Goal: Task Accomplishment & Management: Use online tool/utility

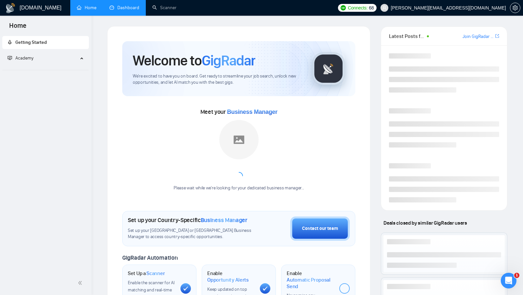
click at [123, 10] on link "Dashboard" at bounding box center [124, 8] width 30 height 6
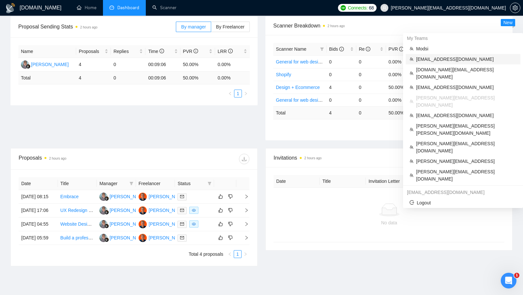
scroll to position [98, 0]
click at [449, 63] on li "[EMAIL_ADDRESS][DOMAIN_NAME]" at bounding box center [462, 59] width 115 height 10
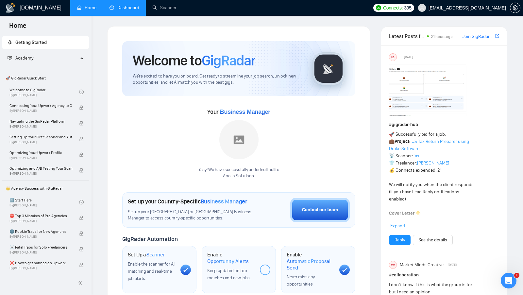
click at [134, 8] on link "Dashboard" at bounding box center [124, 8] width 30 height 6
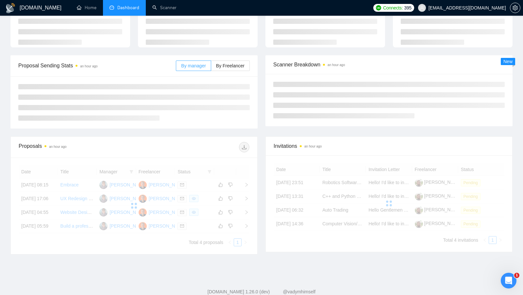
scroll to position [43, 0]
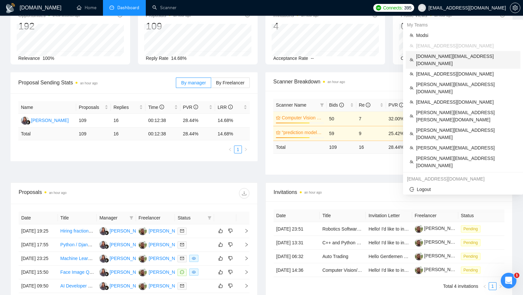
click at [455, 57] on span "[DOMAIN_NAME][EMAIL_ADDRESS][DOMAIN_NAME]" at bounding box center [466, 60] width 100 height 14
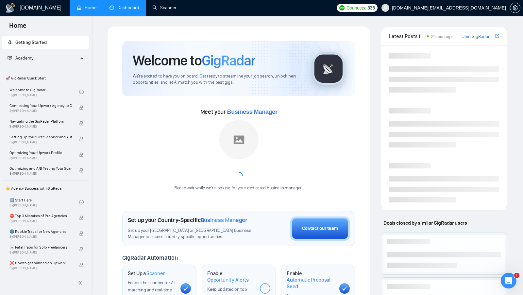
click at [127, 7] on link "Dashboard" at bounding box center [124, 8] width 30 height 6
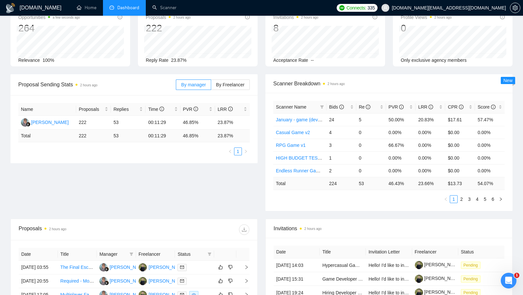
scroll to position [45, 0]
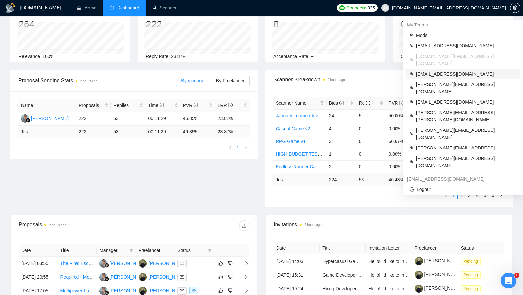
click at [454, 69] on li "[EMAIL_ADDRESS][DOMAIN_NAME]" at bounding box center [462, 74] width 115 height 10
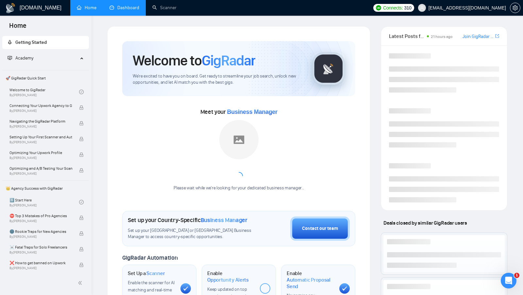
click at [132, 5] on link "Dashboard" at bounding box center [124, 8] width 30 height 6
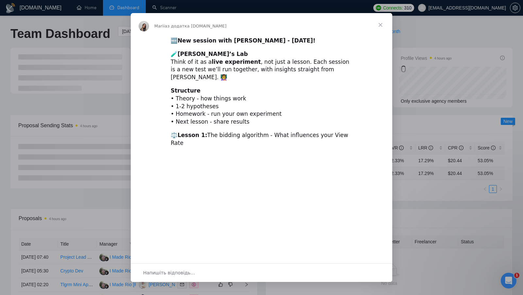
click at [382, 21] on span "Закрити" at bounding box center [381, 25] width 24 height 24
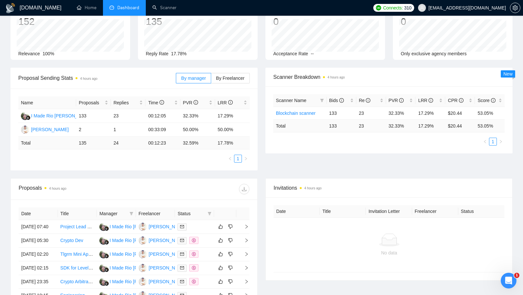
scroll to position [46, 0]
click at [331, 174] on div "Proposal Sending Stats 4 hours ago By manager By Freelancer Name Proposals Repl…" at bounding box center [262, 124] width 510 height 110
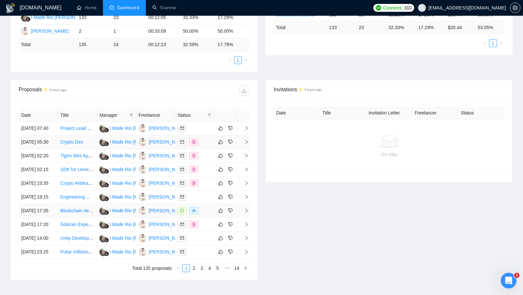
scroll to position [146, 0]
click at [207, 214] on div at bounding box center [194, 210] width 34 height 8
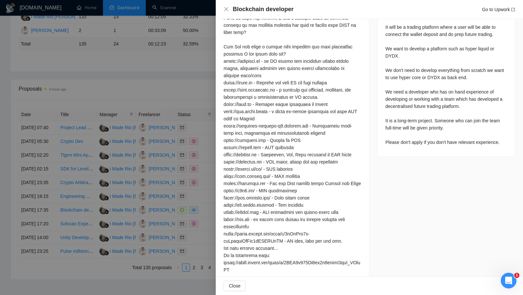
scroll to position [335, 0]
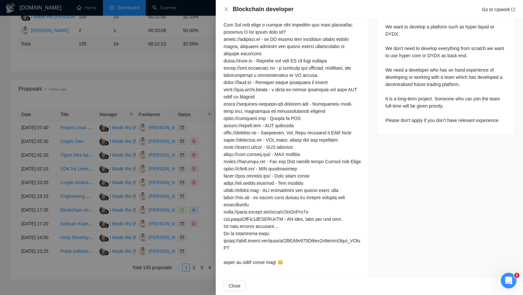
click at [189, 159] on div at bounding box center [261, 147] width 523 height 295
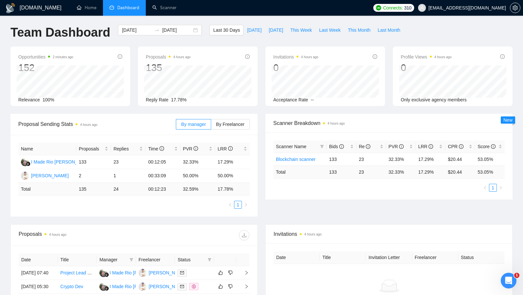
scroll to position [2, 0]
click at [191, 30] on div "[DATE] [DATE]" at bounding box center [160, 30] width 84 height 10
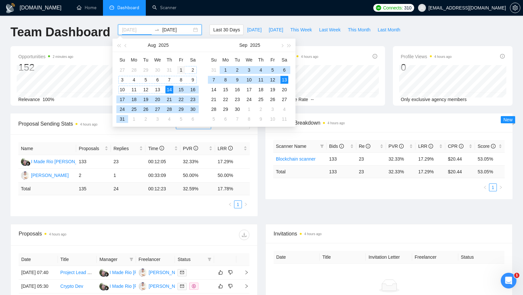
type input "[DATE]"
click at [183, 69] on div "1" at bounding box center [181, 70] width 8 height 8
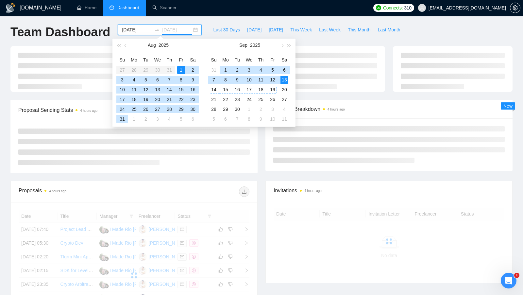
type input "[DATE]"
click at [282, 81] on div "13" at bounding box center [284, 80] width 8 height 8
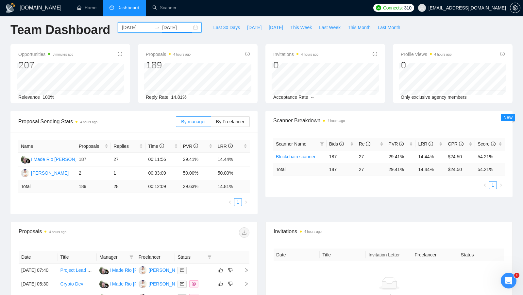
scroll to position [4, 0]
click at [189, 31] on div "[DATE] [DATE]" at bounding box center [160, 28] width 84 height 10
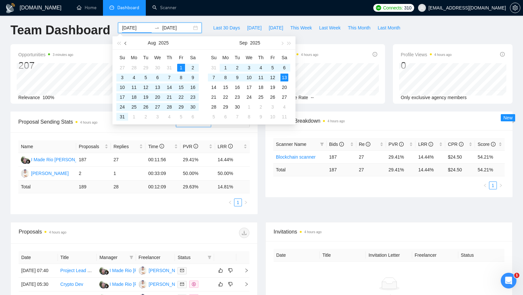
click at [125, 44] on button "button" at bounding box center [125, 42] width 7 height 13
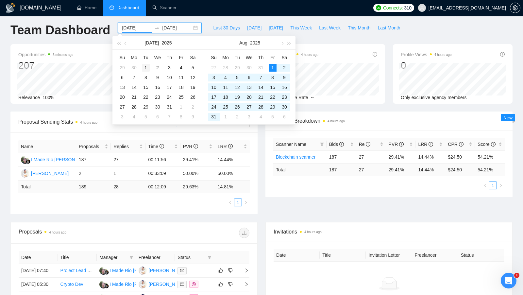
type input "[DATE]"
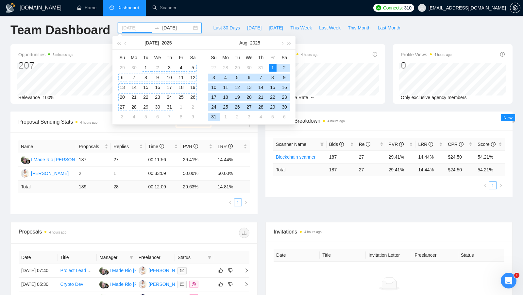
click at [146, 66] on div "1" at bounding box center [146, 68] width 8 height 8
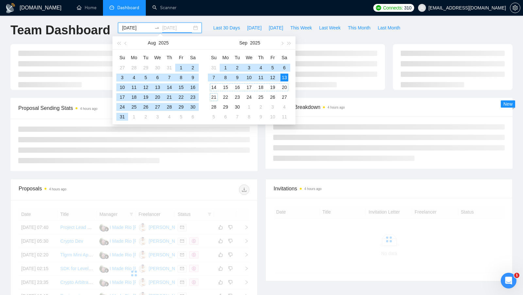
type input "[DATE]"
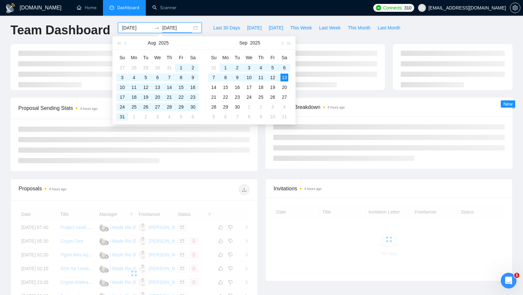
click at [249, 176] on div "Proposal Sending Stats 4 hours ago By manager By Freelancer Scanner Breakdown 4…" at bounding box center [262, 138] width 510 height 81
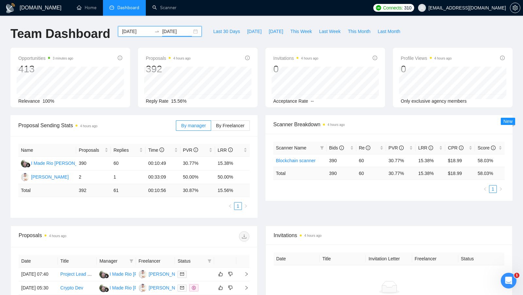
click at [189, 33] on div "[DATE] [DATE]" at bounding box center [160, 31] width 84 height 10
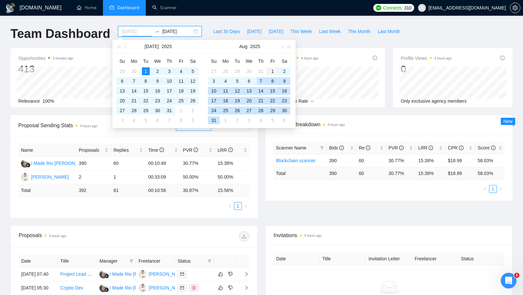
type input "[DATE]"
click at [270, 71] on div "1" at bounding box center [273, 71] width 8 height 8
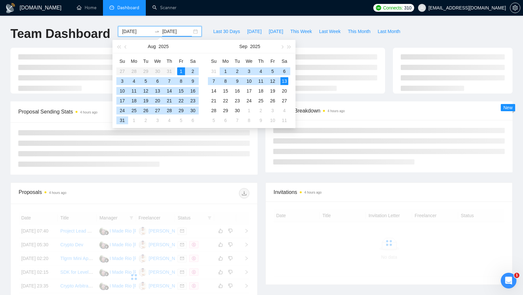
type input "[DATE]"
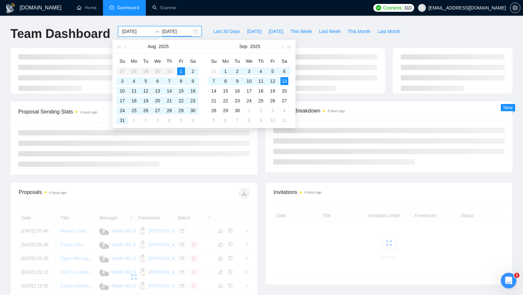
click at [253, 171] on div at bounding box center [133, 148] width 247 height 52
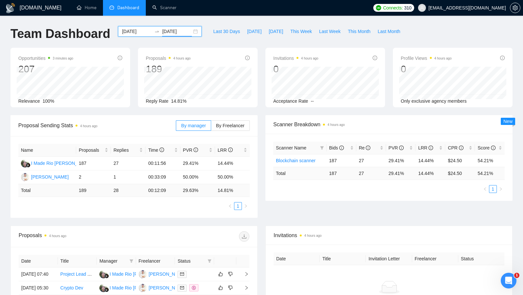
click at [191, 30] on div "[DATE] [DATE]" at bounding box center [160, 31] width 84 height 10
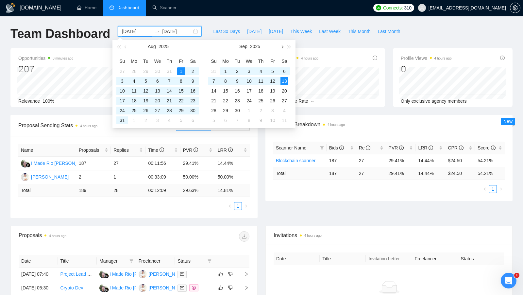
click at [284, 49] on button "button" at bounding box center [281, 46] width 7 height 13
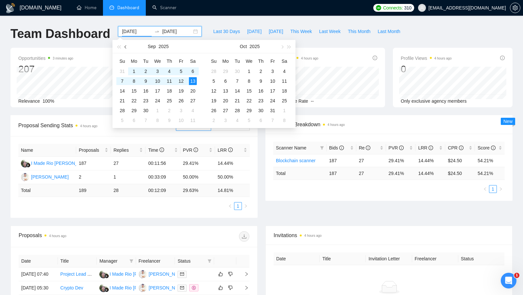
click at [129, 48] on button "button" at bounding box center [125, 46] width 7 height 13
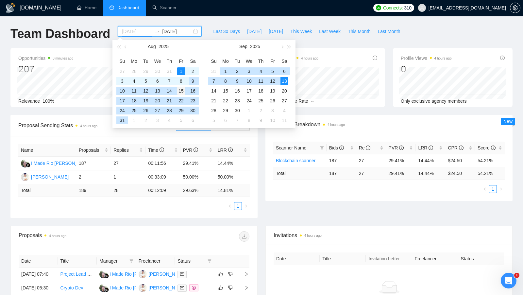
type input "[DATE]"
click at [177, 92] on div "15" at bounding box center [181, 91] width 8 height 8
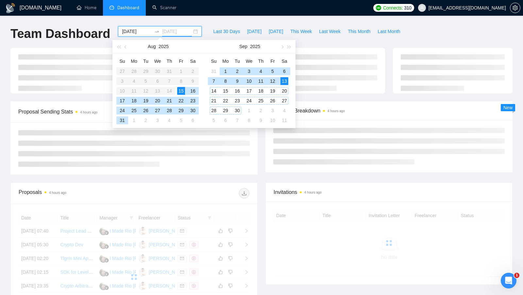
type input "[DATE]"
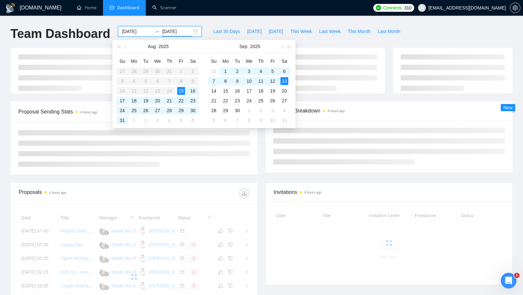
click at [262, 175] on div "Proposal Sending Stats 4 hours ago By manager By Freelancer Scanner Breakdown 4…" at bounding box center [262, 141] width 510 height 81
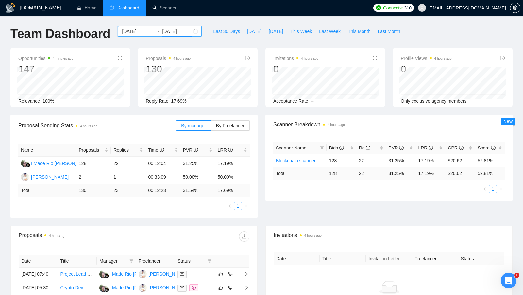
scroll to position [7, 0]
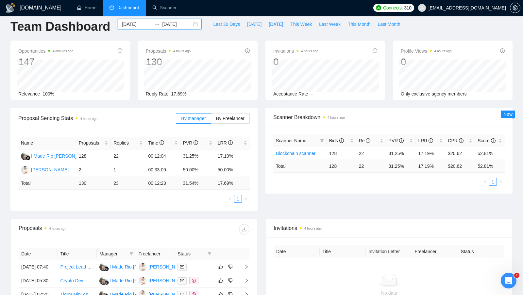
click at [192, 22] on div "[DATE] [DATE]" at bounding box center [160, 24] width 84 height 10
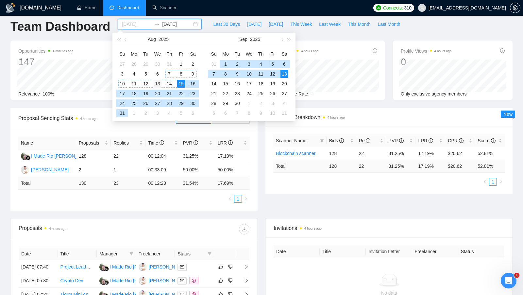
type input "[DATE]"
click at [156, 82] on div "13" at bounding box center [158, 84] width 8 height 8
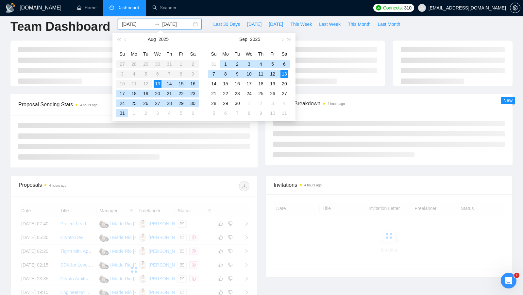
type input "[DATE]"
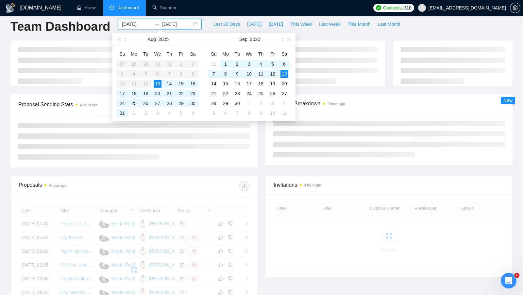
click at [249, 159] on div at bounding box center [133, 141] width 247 height 52
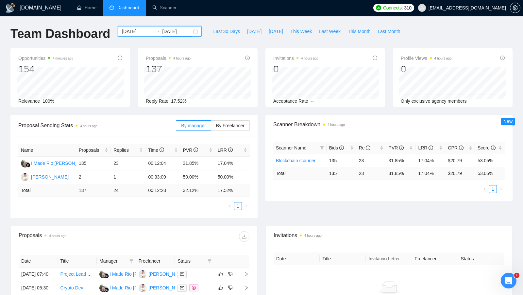
click at [191, 29] on div "[DATE] [DATE]" at bounding box center [160, 31] width 84 height 10
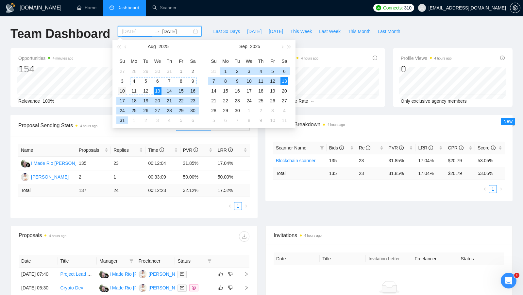
type input "[DATE]"
click at [125, 88] on div "10" at bounding box center [122, 91] width 8 height 8
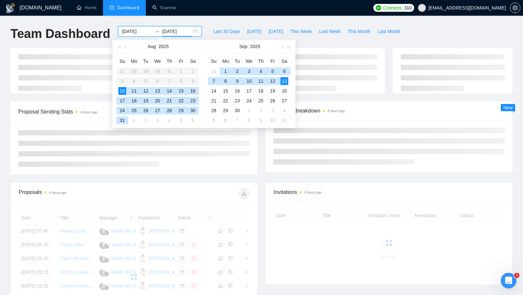
type input "[DATE]"
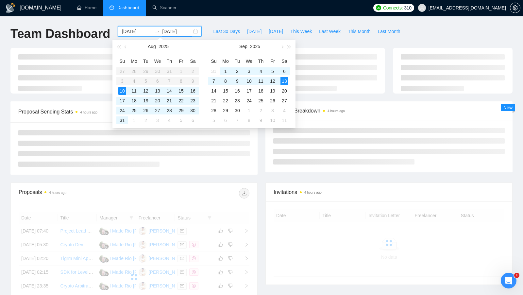
click at [258, 158] on div "Proposal Sending Stats 4 hours ago By manager By Freelancer" at bounding box center [134, 137] width 255 height 73
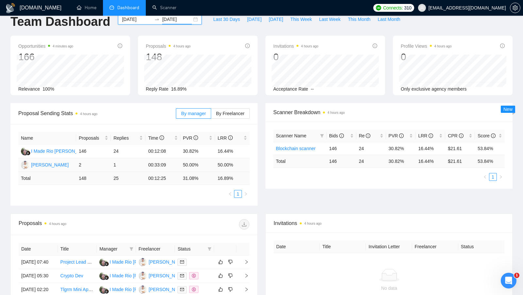
scroll to position [64, 0]
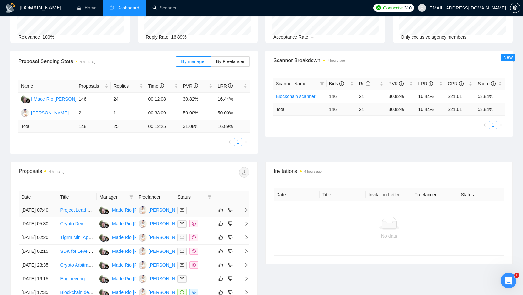
click at [163, 213] on div "[PERSON_NAME]" at bounding box center [168, 209] width 38 height 7
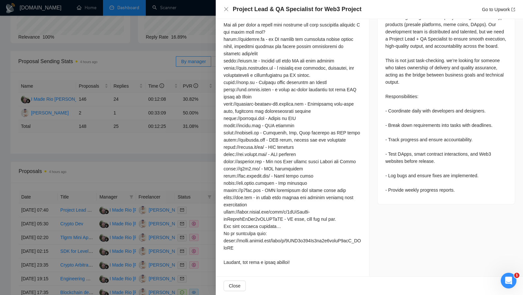
click at [189, 53] on div at bounding box center [261, 147] width 523 height 295
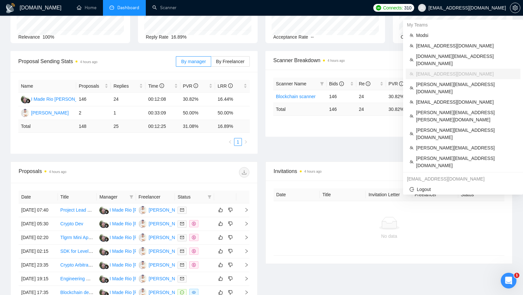
click at [499, 8] on span "[EMAIL_ADDRESS][DOMAIN_NAME]" at bounding box center [466, 8] width 77 height 0
copy div "[EMAIL_ADDRESS][DOMAIN_NAME]"
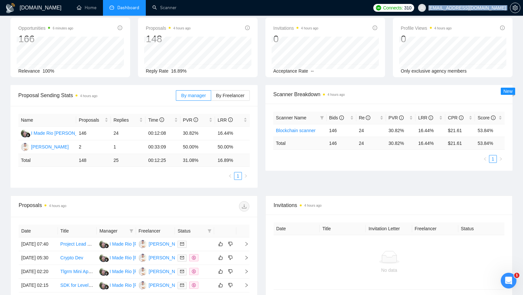
scroll to position [0, 0]
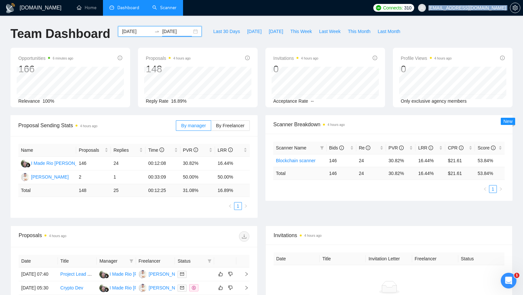
click at [160, 10] on link "Scanner" at bounding box center [164, 8] width 24 height 6
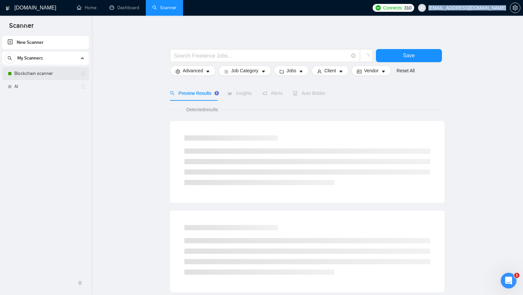
click at [46, 72] on link "Blockchain scanner" at bounding box center [45, 73] width 62 height 13
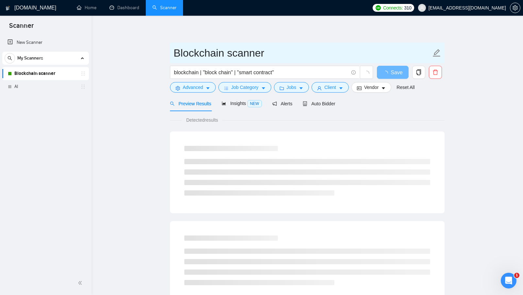
click at [251, 56] on input "Blockchain scanner" at bounding box center [302, 53] width 257 height 16
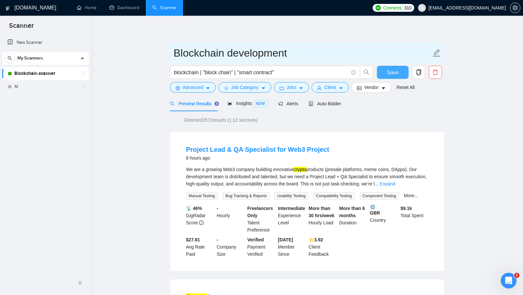
type input "Blockchain development"
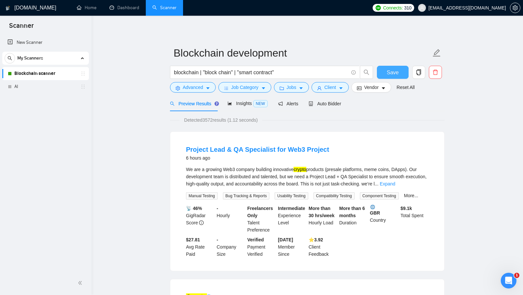
click at [395, 74] on span "Save" at bounding box center [393, 72] width 12 height 8
click at [127, 6] on link "Dashboard" at bounding box center [124, 8] width 30 height 6
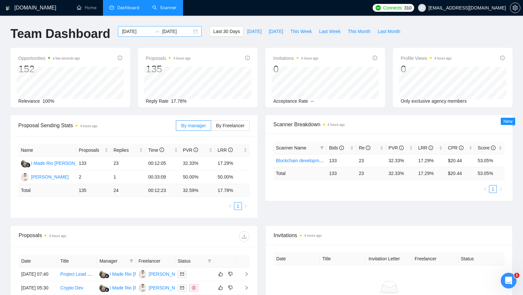
click at [190, 31] on div "[DATE] [DATE]" at bounding box center [160, 31] width 84 height 10
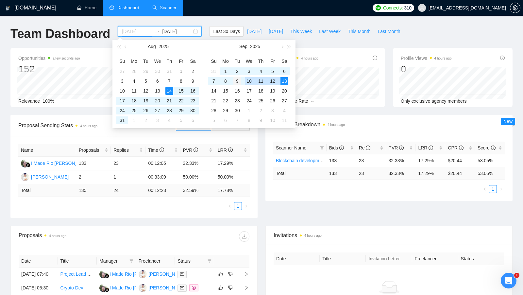
type input "[DATE]"
click at [239, 80] on div "9" at bounding box center [237, 81] width 8 height 8
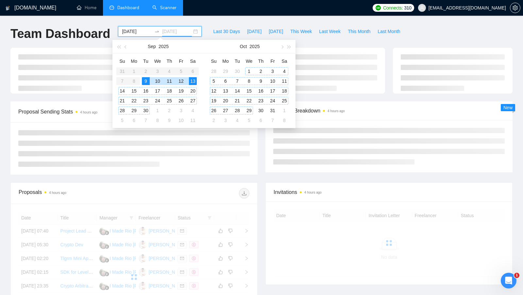
type input "[DATE]"
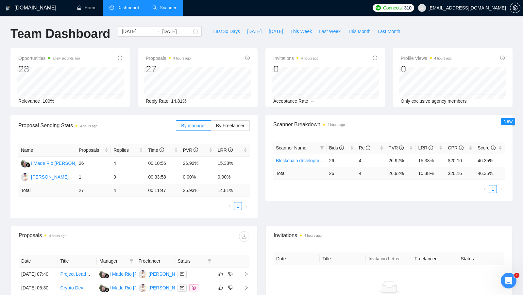
click at [280, 187] on ul "1" at bounding box center [388, 189] width 231 height 8
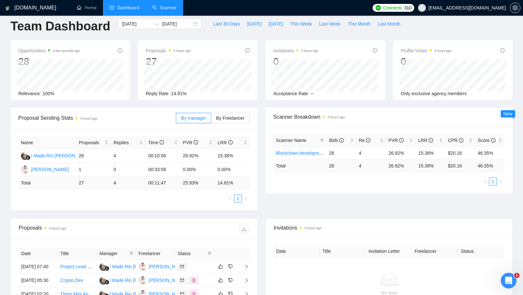
scroll to position [8, 0]
click at [191, 24] on div "[DATE] [DATE]" at bounding box center [160, 23] width 84 height 10
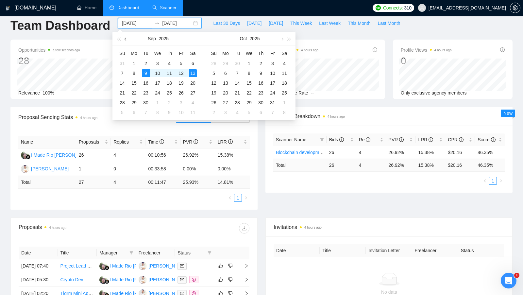
click at [127, 42] on button "button" at bounding box center [125, 38] width 7 height 13
type input "[DATE]"
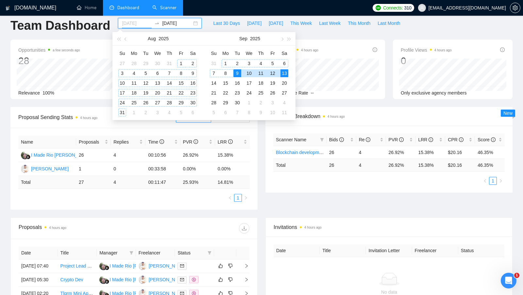
click at [181, 60] on div "1" at bounding box center [181, 63] width 8 height 8
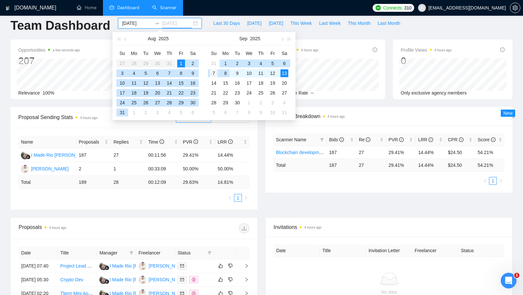
type input "[DATE]"
click at [215, 74] on div "7" at bounding box center [214, 73] width 8 height 8
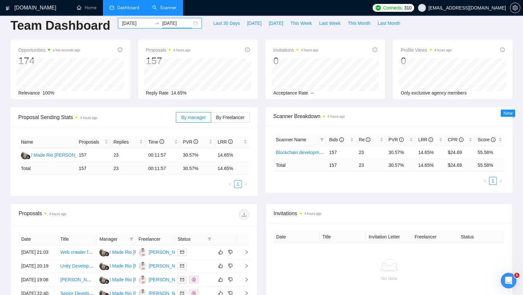
click at [190, 23] on div "[DATE] [DATE]" at bounding box center [160, 23] width 84 height 10
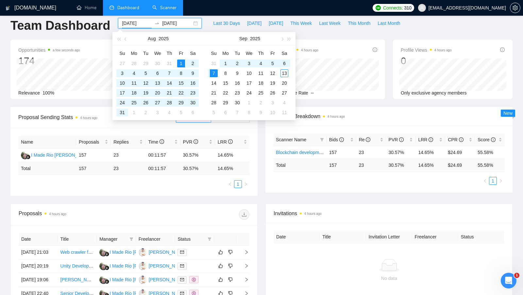
click at [130, 40] on div "[DATE]" at bounding box center [158, 38] width 57 height 13
click at [125, 38] on span "button" at bounding box center [125, 39] width 3 height 3
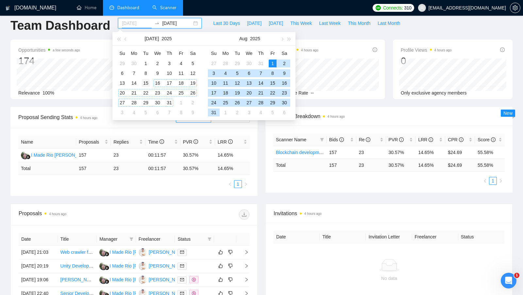
type input "[DATE]"
click at [148, 84] on div "15" at bounding box center [146, 83] width 8 height 8
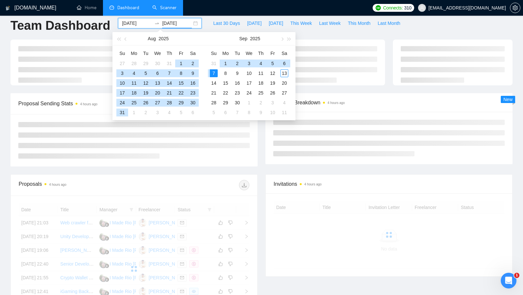
type input "[DATE]"
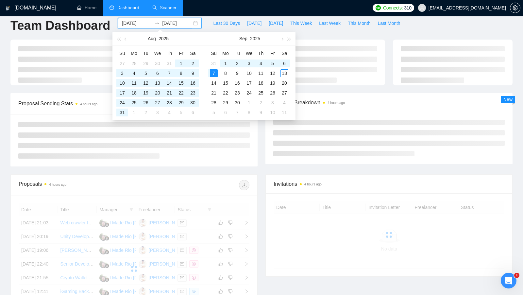
click at [261, 147] on div "Scanner Breakdown 4 hours ago New" at bounding box center [388, 128] width 255 height 71
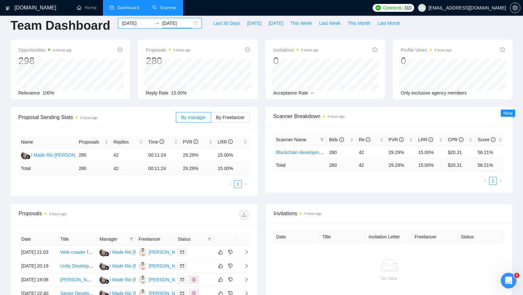
click at [188, 23] on div "[DATE] [DATE]" at bounding box center [160, 23] width 84 height 10
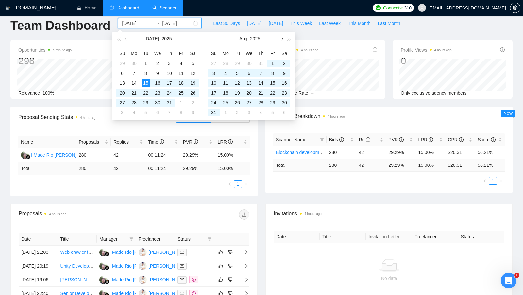
click at [282, 39] on span "button" at bounding box center [281, 39] width 3 height 3
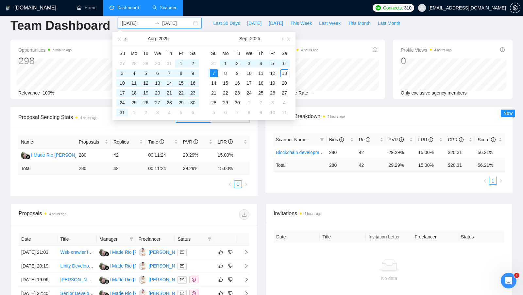
click at [125, 40] on span "button" at bounding box center [125, 39] width 3 height 3
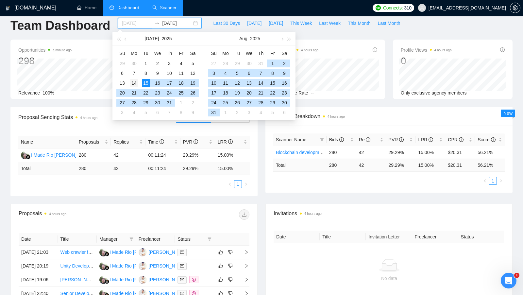
type input "[DATE]"
click at [136, 82] on div "14" at bounding box center [134, 83] width 8 height 8
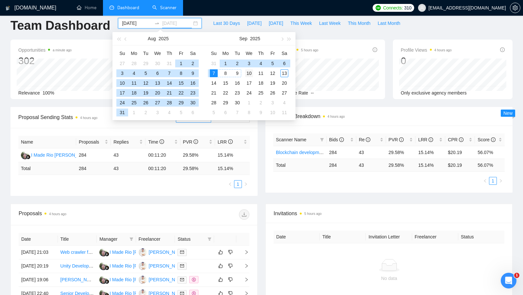
type input "[DATE]"
click at [246, 74] on div "10" at bounding box center [249, 73] width 8 height 8
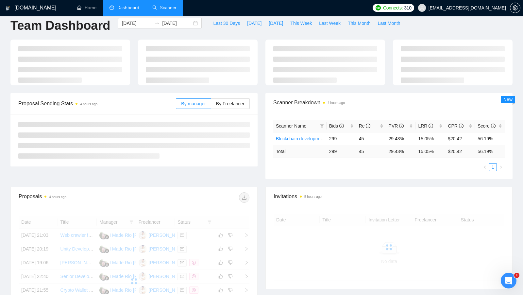
click at [259, 164] on div "Proposal Sending Stats 4 hours ago By manager By Freelancer" at bounding box center [134, 129] width 255 height 73
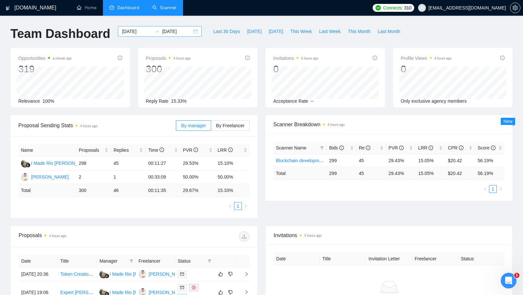
click at [190, 33] on div "[DATE] [DATE]" at bounding box center [160, 31] width 84 height 10
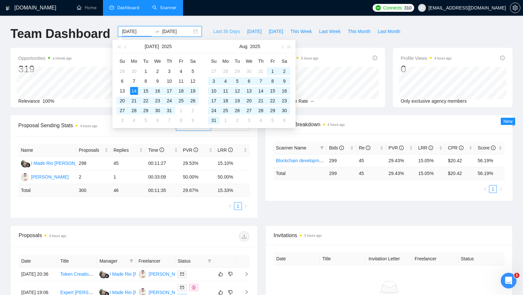
click at [217, 31] on span "Last 30 Days" at bounding box center [226, 31] width 27 height 7
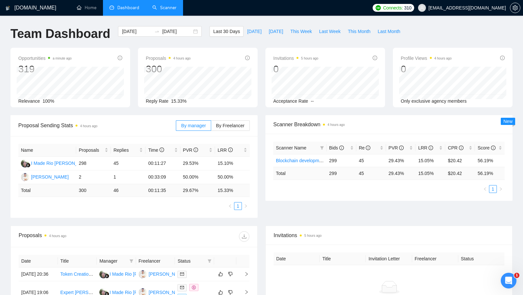
type input "[DATE]"
click at [190, 32] on div "[DATE] [DATE]" at bounding box center [160, 31] width 84 height 10
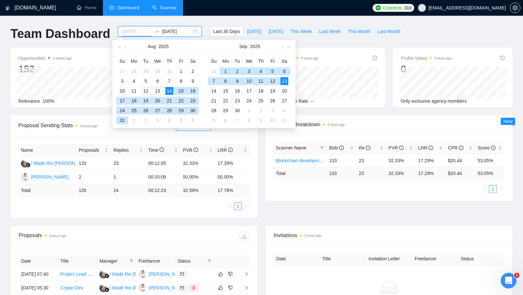
type input "[DATE]"
click at [122, 91] on div "10" at bounding box center [122, 91] width 8 height 8
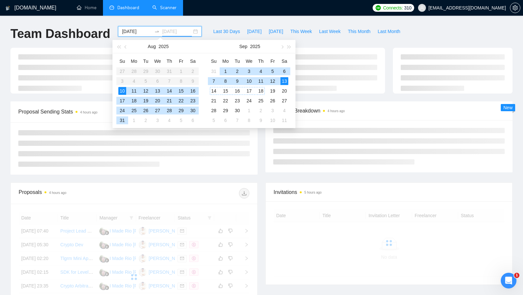
type input "[DATE]"
click at [283, 81] on div "13" at bounding box center [284, 81] width 8 height 8
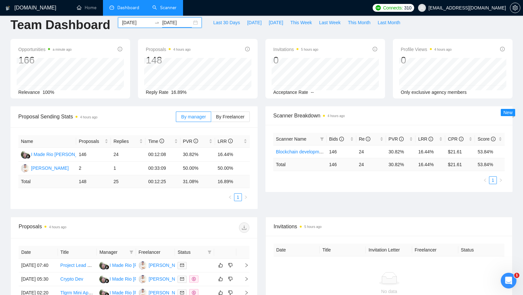
scroll to position [8, 0]
click at [190, 25] on div "[DATE] [DATE]" at bounding box center [160, 23] width 84 height 10
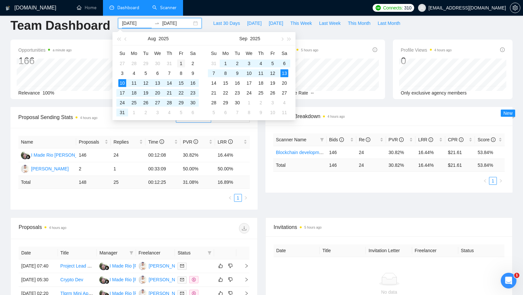
type input "[DATE]"
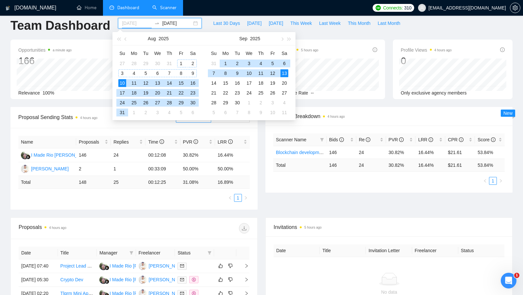
click at [181, 60] on div "1" at bounding box center [181, 63] width 8 height 8
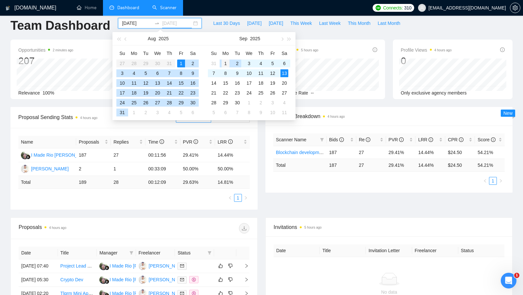
type input "[DATE]"
click at [227, 64] on div "1" at bounding box center [226, 63] width 8 height 8
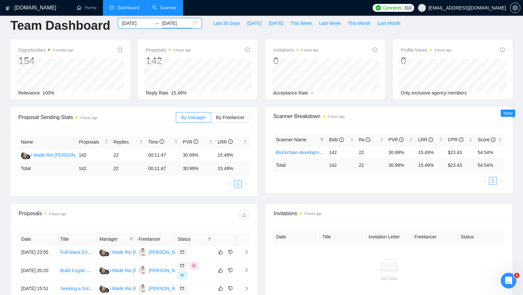
click at [189, 24] on div "[DATE] [DATE]" at bounding box center [160, 23] width 84 height 10
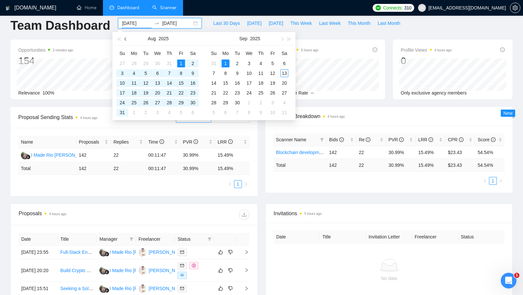
click at [125, 38] on button "button" at bounding box center [125, 38] width 7 height 13
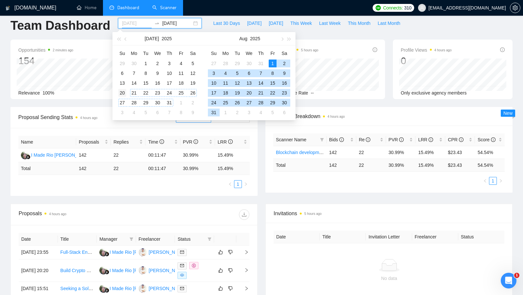
type input "[DATE]"
click at [124, 92] on div "20" at bounding box center [122, 93] width 8 height 8
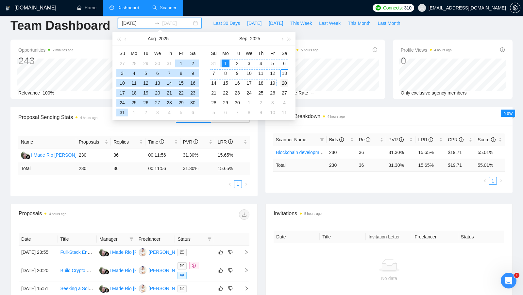
type input "[DATE]"
click at [281, 81] on div "20" at bounding box center [284, 83] width 8 height 8
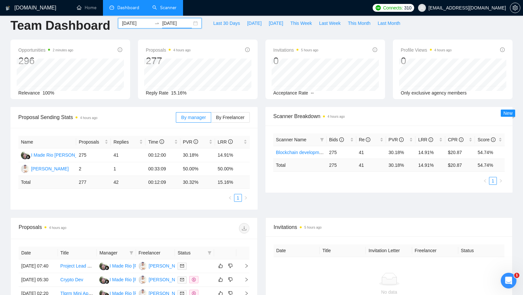
click at [189, 25] on div "[DATE] [DATE]" at bounding box center [160, 23] width 84 height 10
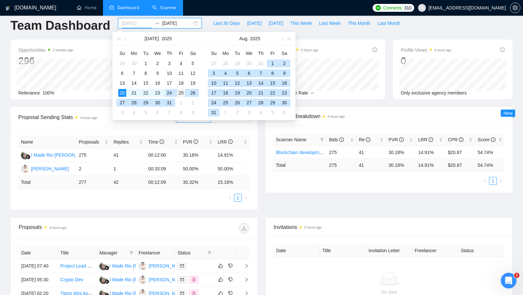
type input "[DATE]"
click at [180, 93] on div "25" at bounding box center [181, 93] width 8 height 8
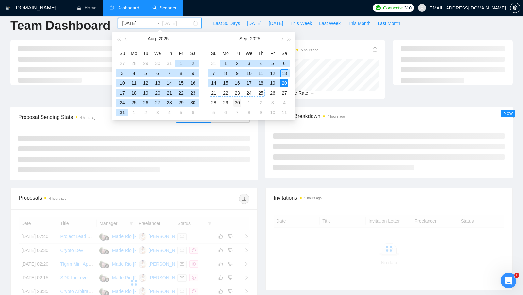
type input "[DATE]"
click at [241, 100] on td "30" at bounding box center [237, 103] width 12 height 10
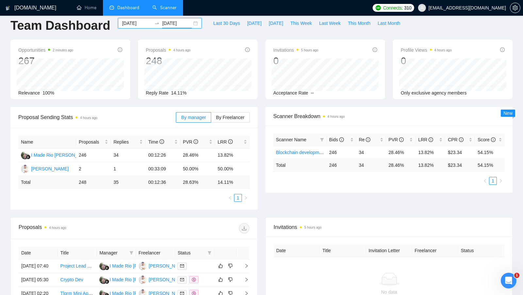
click at [190, 25] on div "[DATE] [DATE]" at bounding box center [160, 23] width 84 height 10
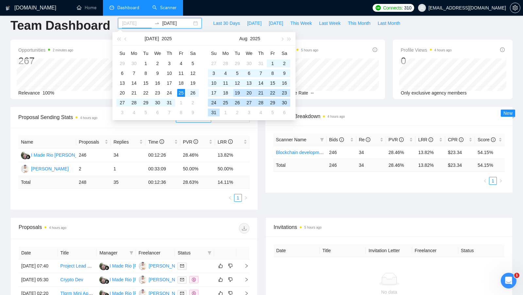
type input "[DATE]"
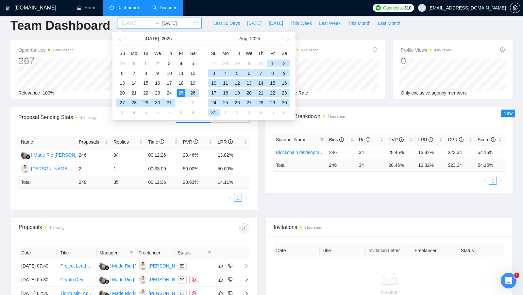
click at [180, 91] on div "25" at bounding box center [181, 93] width 8 height 8
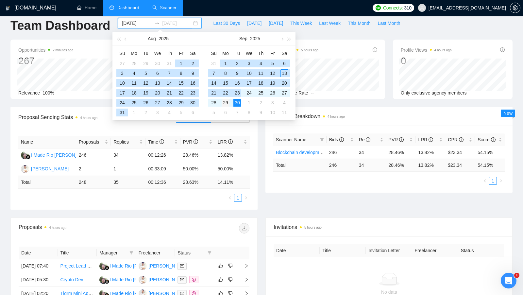
type input "[DATE]"
click at [224, 99] on div "29" at bounding box center [226, 103] width 8 height 8
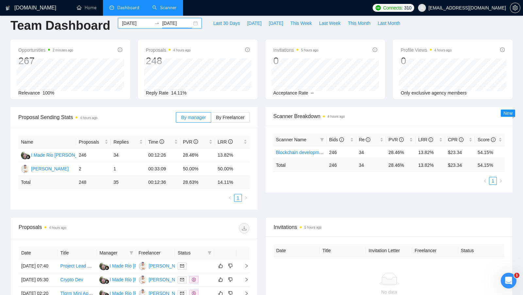
click at [188, 21] on div "[DATE] [DATE]" at bounding box center [160, 23] width 84 height 10
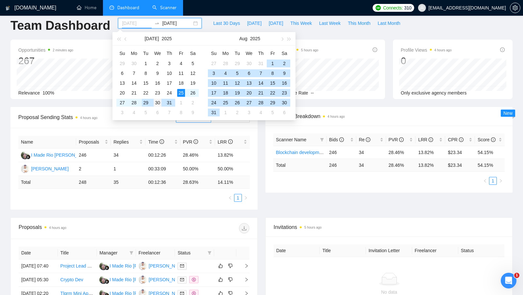
type input "[DATE]"
click at [154, 103] on div "30" at bounding box center [158, 103] width 8 height 8
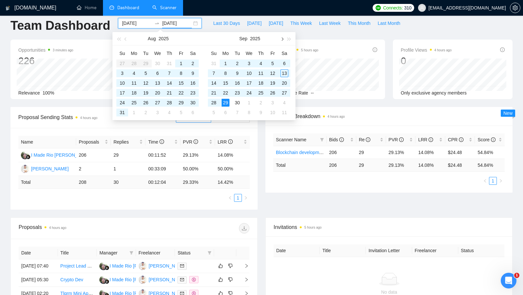
click at [281, 38] on button "button" at bounding box center [281, 38] width 7 height 13
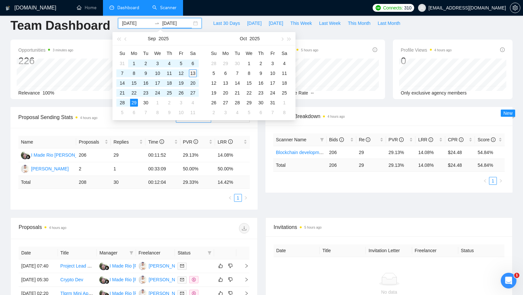
type input "[DATE]"
click at [193, 74] on div "13" at bounding box center [193, 73] width 8 height 8
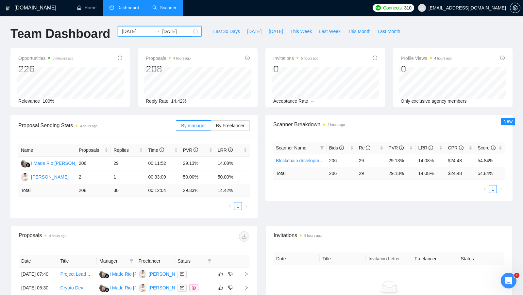
click at [191, 33] on div "[DATE] [DATE]" at bounding box center [160, 31] width 84 height 10
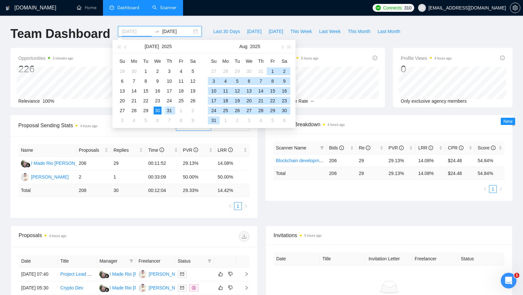
type input "[DATE]"
click at [157, 111] on div "30" at bounding box center [158, 111] width 8 height 8
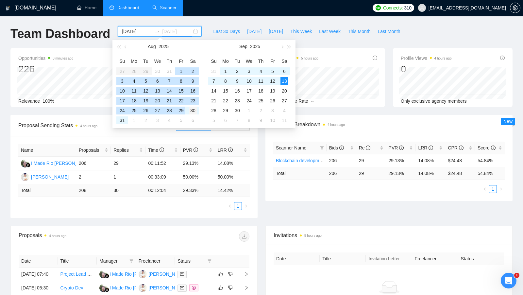
type input "[DATE]"
click at [190, 111] on div "30" at bounding box center [193, 111] width 8 height 8
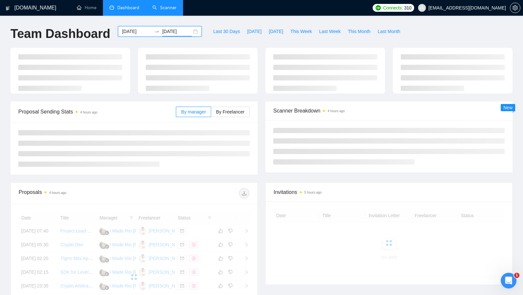
click at [267, 154] on div at bounding box center [388, 146] width 247 height 52
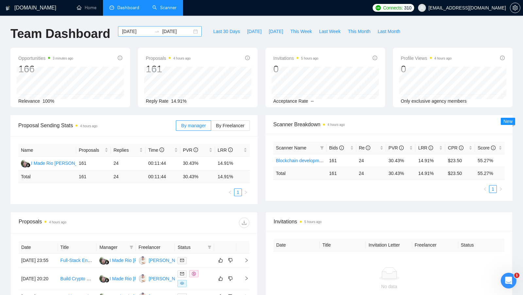
click at [194, 36] on div "[DATE] [DATE]" at bounding box center [160, 31] width 84 height 10
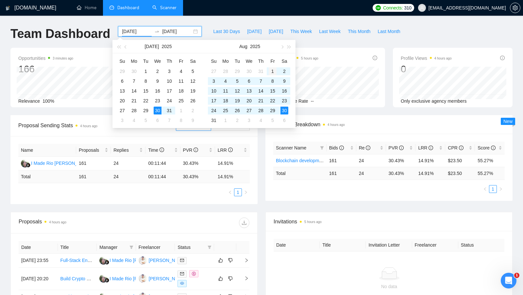
type input "[DATE]"
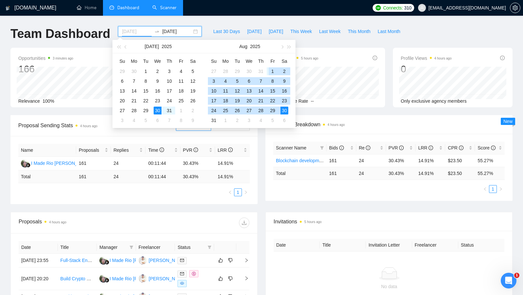
click at [268, 69] on td "1" at bounding box center [273, 71] width 12 height 10
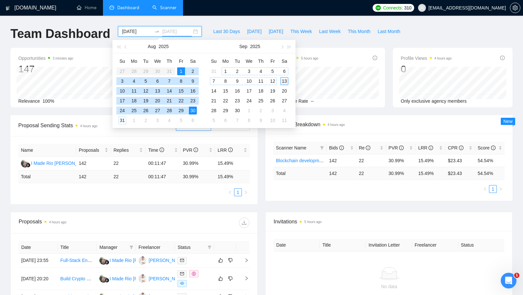
type input "[DATE]"
click at [281, 81] on div "13" at bounding box center [284, 81] width 8 height 8
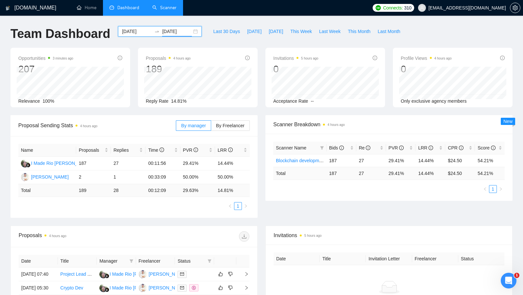
click at [191, 31] on div "[DATE] [DATE]" at bounding box center [160, 31] width 84 height 10
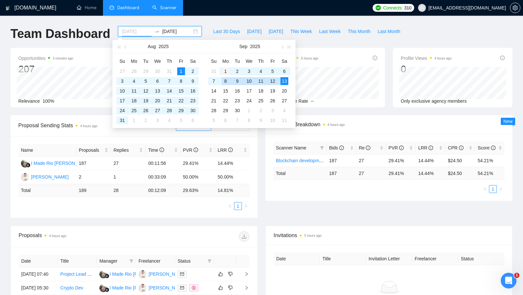
type input "[DATE]"
click at [226, 74] on div "1" at bounding box center [226, 71] width 8 height 8
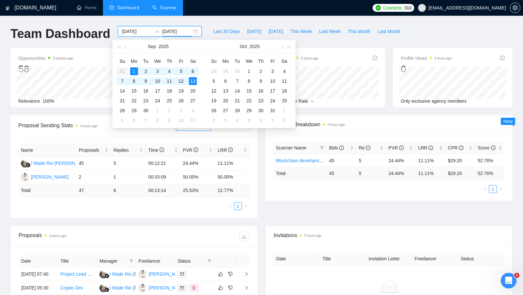
type input "[DATE]"
click at [199, 214] on div "Name Proposals Replies Time PVR LRR I Made [PERSON_NAME] 45 5 00:12:21 24.44% 1…" at bounding box center [133, 177] width 247 height 82
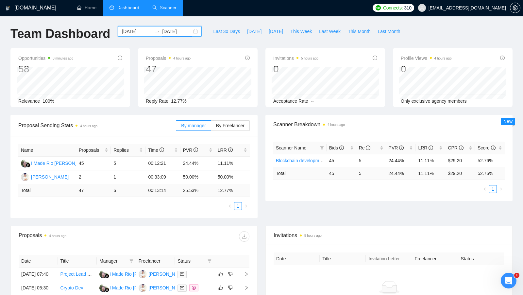
click at [191, 30] on div "[DATE] [DATE]" at bounding box center [160, 31] width 84 height 10
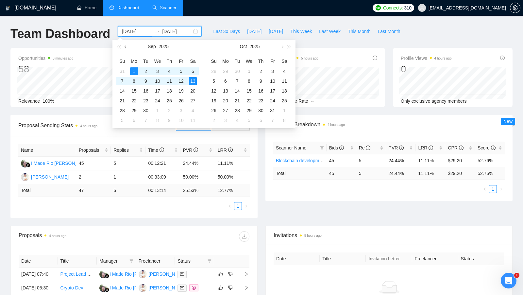
click at [128, 49] on button "button" at bounding box center [125, 46] width 7 height 13
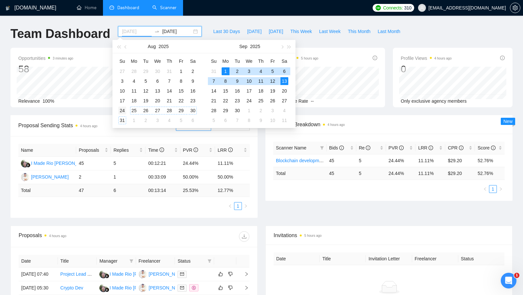
type input "[DATE]"
click at [124, 111] on div "24" at bounding box center [122, 111] width 8 height 8
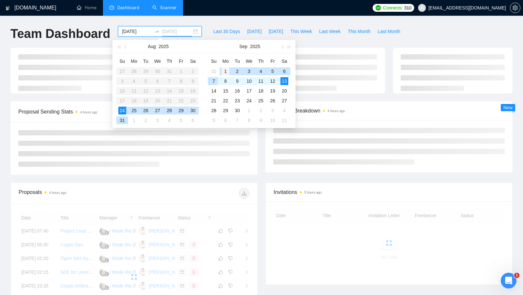
type input "[DATE]"
click at [225, 71] on div "1" at bounding box center [226, 71] width 8 height 8
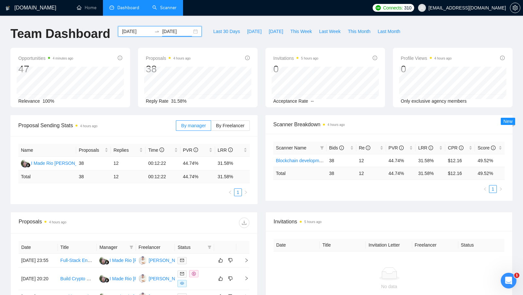
click at [190, 32] on div "[DATE] [DATE]" at bounding box center [160, 31] width 84 height 10
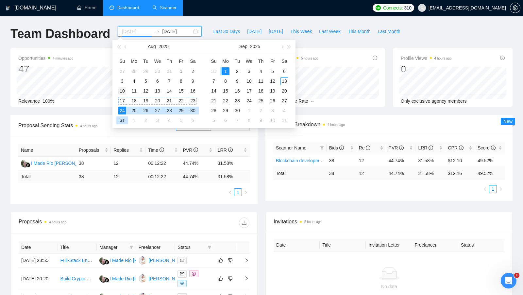
type input "[DATE]"
click at [122, 93] on div "10" at bounding box center [122, 91] width 8 height 8
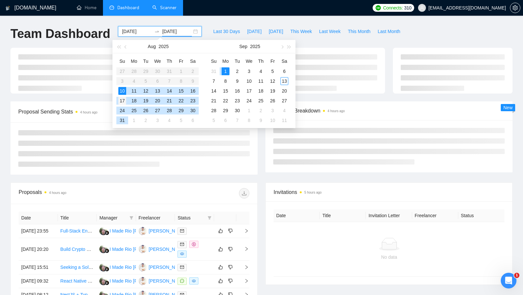
type input "[DATE]"
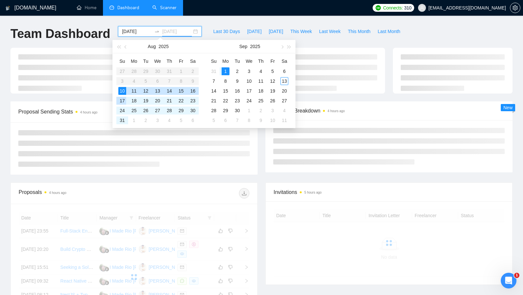
click at [122, 98] on div "17" at bounding box center [122, 101] width 8 height 8
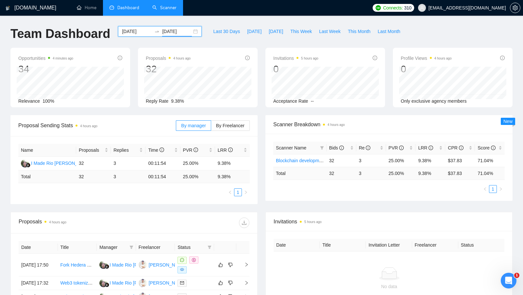
click at [191, 32] on div "[DATE] [DATE]" at bounding box center [160, 31] width 84 height 10
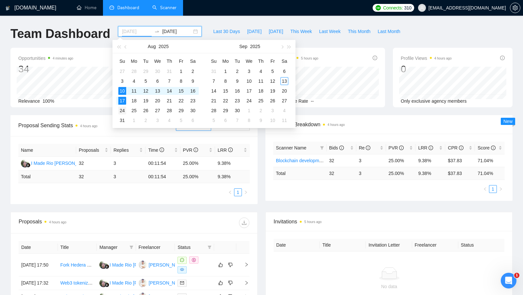
type input "[DATE]"
click at [124, 108] on div "24" at bounding box center [122, 111] width 8 height 8
type input "[DATE]"
click at [280, 80] on div "13" at bounding box center [284, 81] width 8 height 8
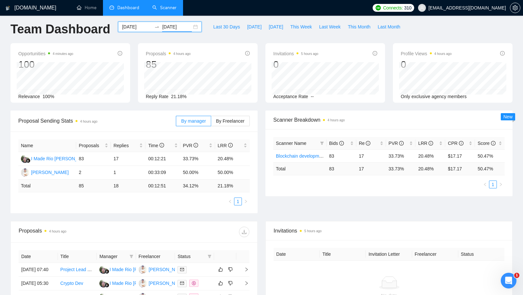
scroll to position [4, 0]
click at [189, 29] on div "[DATE] [DATE]" at bounding box center [160, 27] width 84 height 10
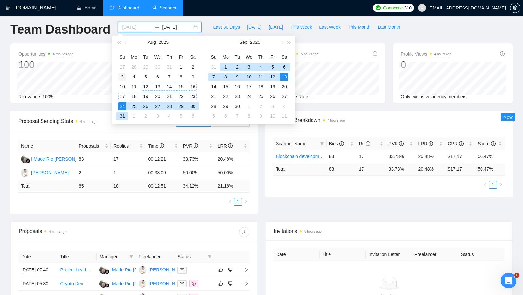
type input "[DATE]"
click at [124, 77] on div "3" at bounding box center [122, 77] width 8 height 8
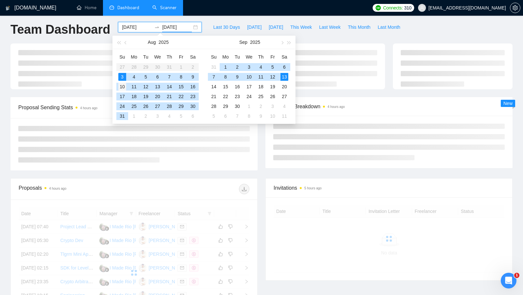
type input "[DATE]"
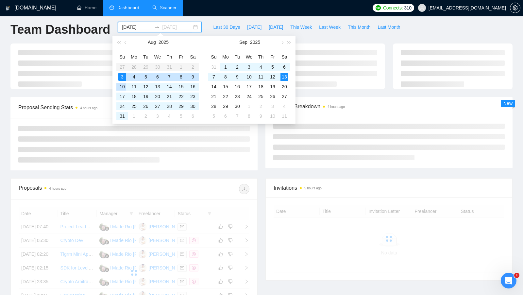
click at [124, 84] on div "10" at bounding box center [122, 87] width 8 height 8
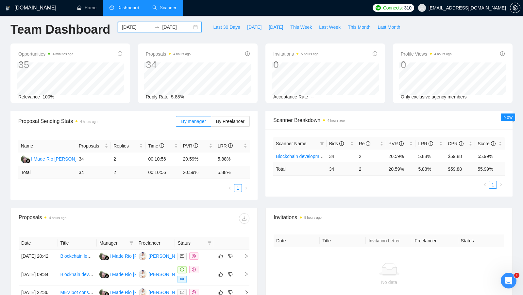
click at [190, 27] on div "[DATE] [DATE]" at bounding box center [160, 27] width 84 height 10
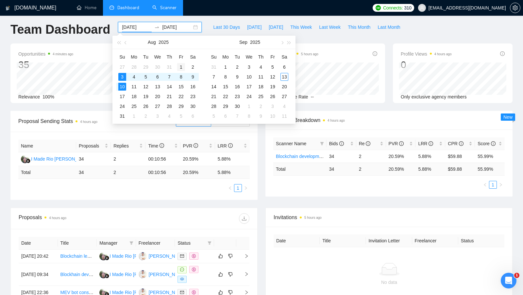
type input "[DATE]"
click at [183, 64] on div "1" at bounding box center [181, 67] width 8 height 8
type input "[DATE]"
click at [283, 74] on div "13" at bounding box center [284, 77] width 8 height 8
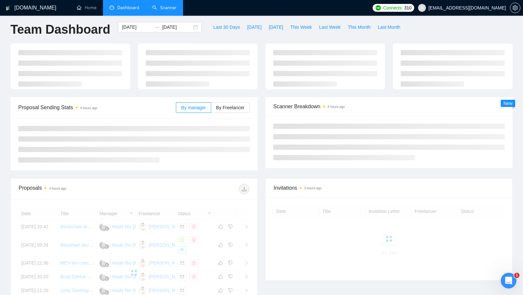
click at [256, 151] on div at bounding box center [133, 144] width 247 height 52
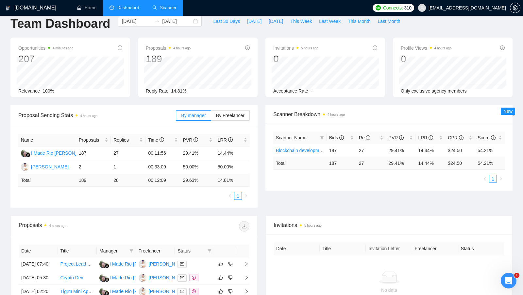
scroll to position [8, 0]
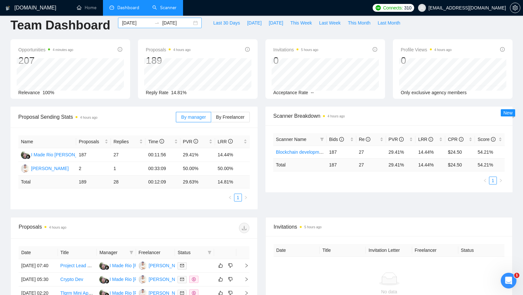
click at [188, 24] on div "[DATE] [DATE]" at bounding box center [160, 23] width 84 height 10
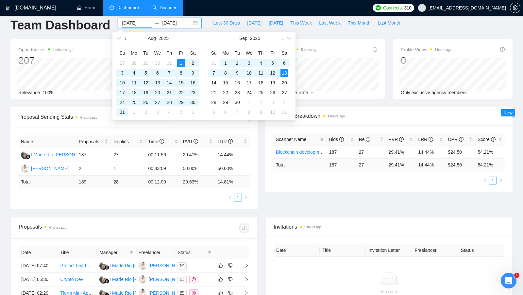
click at [127, 41] on button "button" at bounding box center [125, 38] width 7 height 13
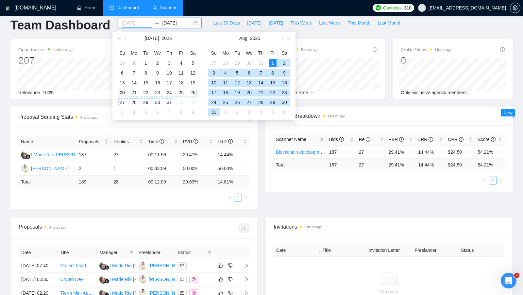
type input "[DATE]"
click at [124, 93] on div "20" at bounding box center [122, 93] width 8 height 8
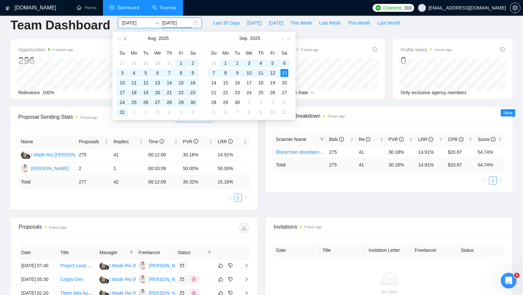
click at [126, 40] on button "button" at bounding box center [125, 38] width 7 height 13
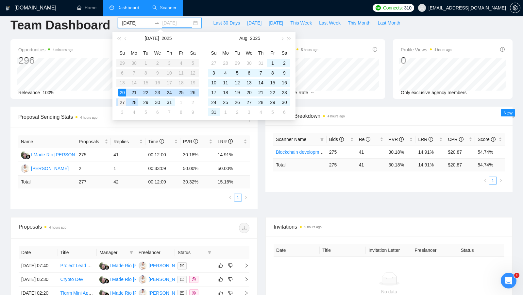
type input "[DATE]"
click at [123, 98] on div "27" at bounding box center [122, 102] width 8 height 8
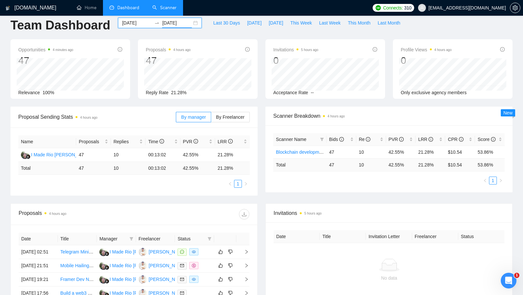
click at [192, 24] on div "[DATE] [DATE]" at bounding box center [160, 23] width 84 height 10
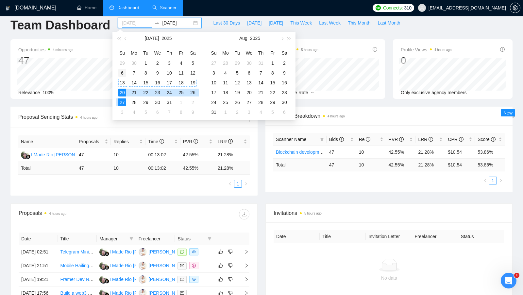
type input "[DATE]"
click at [123, 74] on div "6" at bounding box center [122, 73] width 8 height 8
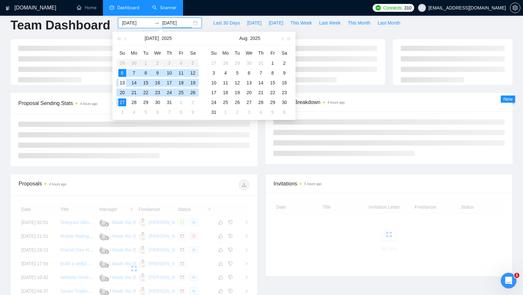
type input "[DATE]"
click at [123, 81] on div "13" at bounding box center [122, 83] width 8 height 8
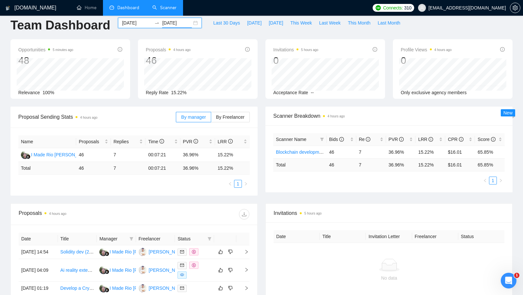
click at [191, 23] on div "[DATE] [DATE]" at bounding box center [160, 23] width 84 height 10
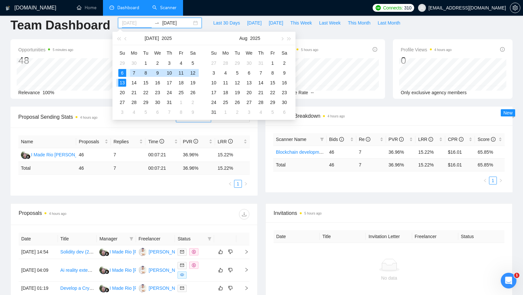
type input "[DATE]"
click at [122, 74] on div "6" at bounding box center [122, 73] width 8 height 8
click at [280, 38] on span "button" at bounding box center [281, 38] width 3 height 3
type input "[DATE]"
click at [283, 74] on div "13" at bounding box center [284, 73] width 8 height 8
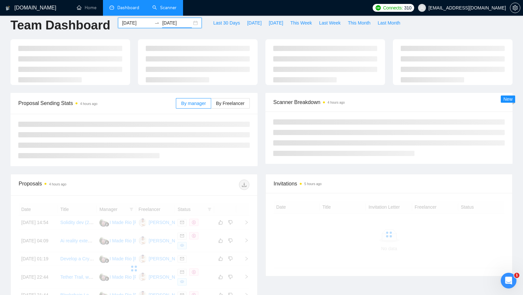
click at [257, 132] on div at bounding box center [133, 140] width 247 height 52
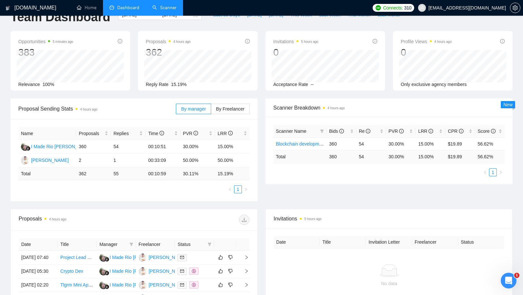
scroll to position [12, 0]
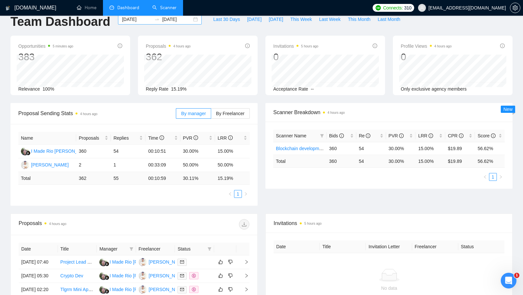
click at [189, 19] on div "[DATE] [DATE]" at bounding box center [160, 19] width 84 height 10
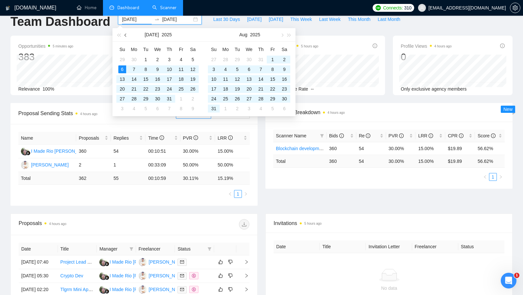
click at [126, 33] on span "button" at bounding box center [125, 34] width 3 height 3
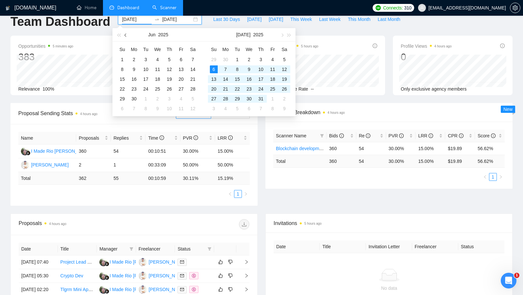
click at [126, 34] on span "button" at bounding box center [125, 34] width 3 height 3
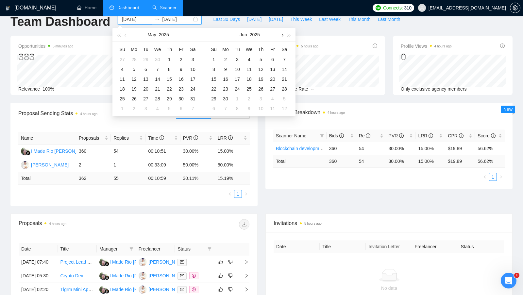
click at [281, 35] on button "button" at bounding box center [281, 34] width 7 height 13
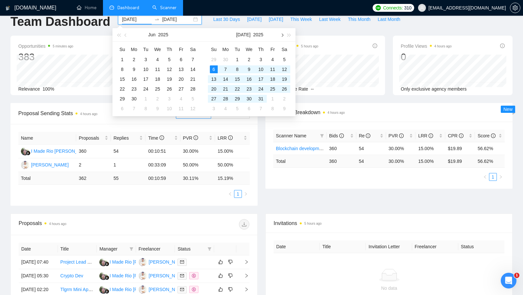
click at [281, 35] on button "button" at bounding box center [281, 34] width 7 height 13
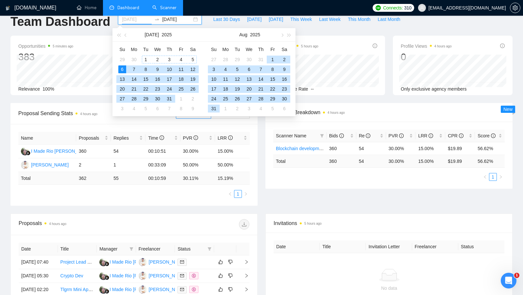
type input "[DATE]"
click at [122, 70] on div "6" at bounding box center [122, 69] width 8 height 8
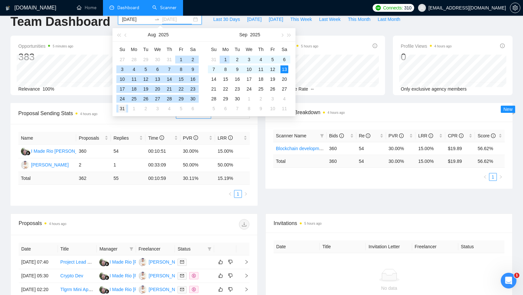
type input "[DATE]"
click at [125, 107] on div "31" at bounding box center [122, 109] width 8 height 8
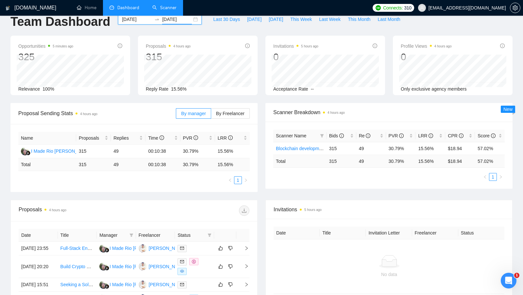
click at [190, 18] on div "[DATE] [DATE]" at bounding box center [160, 19] width 84 height 10
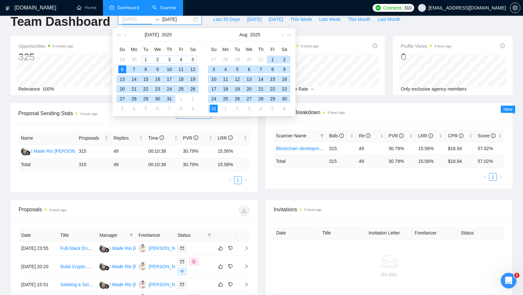
type input "[DATE]"
click at [148, 59] on div "1" at bounding box center [146, 60] width 8 height 8
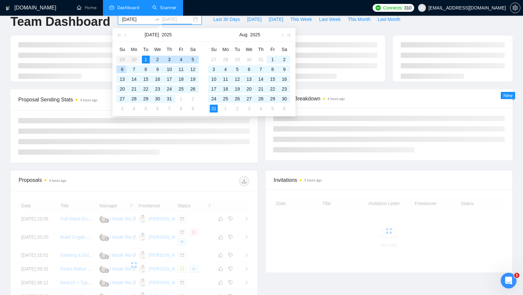
click at [124, 68] on div "6" at bounding box center [122, 69] width 8 height 8
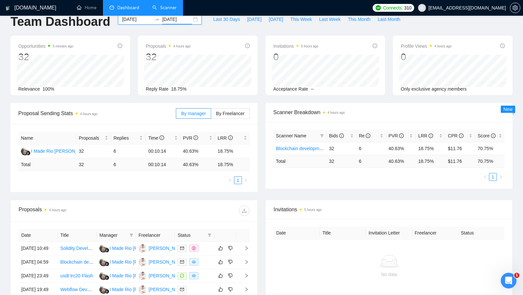
click at [189, 17] on div "[DATE] [DATE]" at bounding box center [160, 19] width 84 height 10
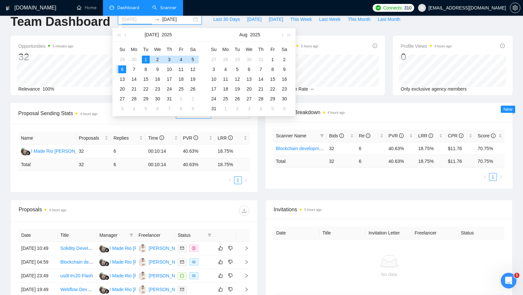
click at [145, 57] on div "1" at bounding box center [146, 60] width 8 height 8
click at [217, 110] on div "31" at bounding box center [214, 109] width 8 height 8
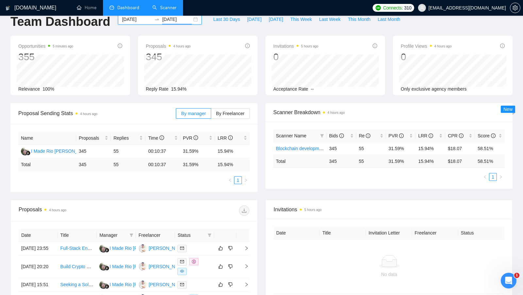
click at [189, 21] on div "[DATE] [DATE]" at bounding box center [160, 19] width 84 height 10
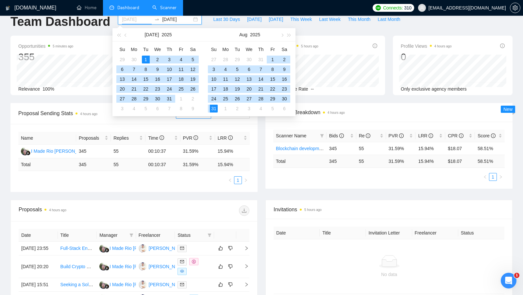
click at [146, 58] on div "1" at bounding box center [146, 60] width 8 height 8
type input "[DATE]"
click at [269, 101] on div "29" at bounding box center [273, 99] width 8 height 8
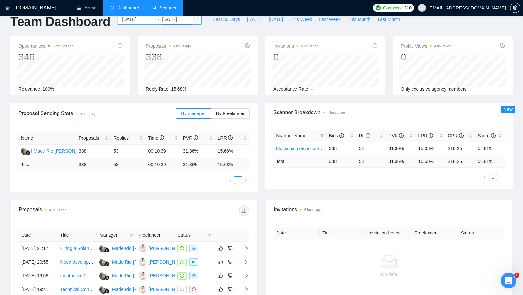
click at [188, 21] on div "[DATE] [DATE]" at bounding box center [160, 19] width 84 height 10
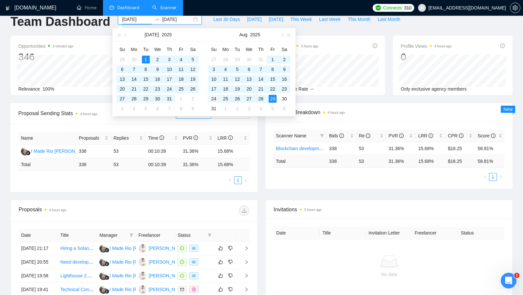
type input "[DATE]"
click at [214, 99] on div "24" at bounding box center [214, 99] width 8 height 8
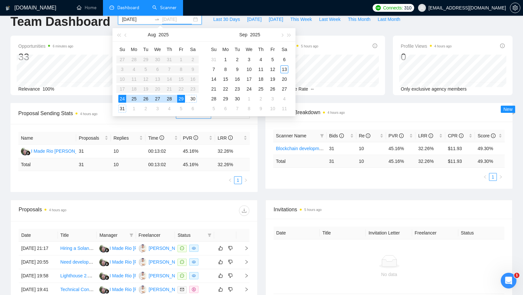
type input "[DATE]"
click at [121, 100] on div "24" at bounding box center [122, 99] width 8 height 8
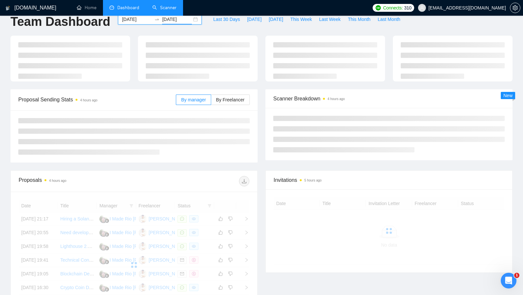
click at [121, 105] on div "Proposal Sending Stats 4 hours ago" at bounding box center [96, 99] width 157 height 19
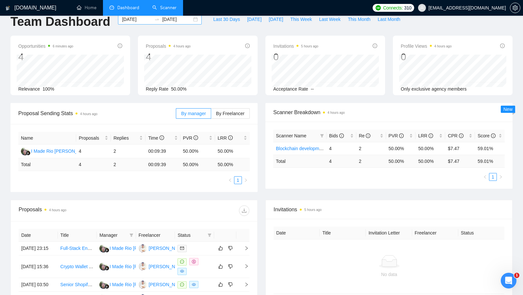
click at [190, 21] on div "[DATE] [DATE]" at bounding box center [160, 19] width 84 height 10
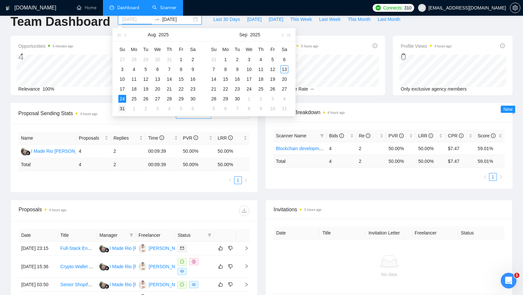
type input "[DATE]"
click at [125, 106] on div "31" at bounding box center [122, 109] width 8 height 8
type input "[DATE]"
click at [283, 69] on div "13" at bounding box center [284, 69] width 8 height 8
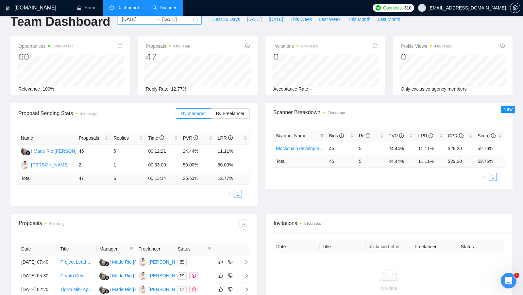
click at [189, 19] on div "[DATE] [DATE]" at bounding box center [160, 19] width 84 height 10
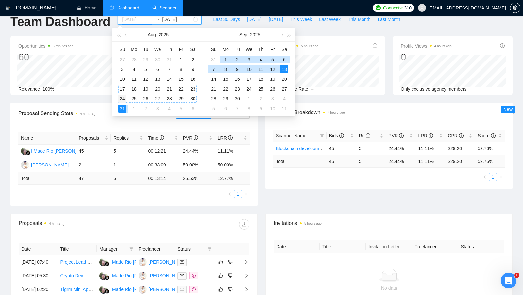
type input "[DATE]"
click at [122, 95] on div "24" at bounding box center [122, 99] width 8 height 8
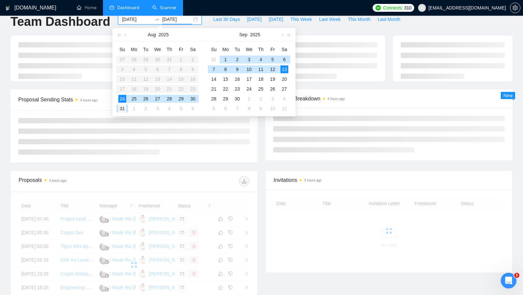
type input "[DATE]"
click at [122, 105] on div "31" at bounding box center [122, 109] width 8 height 8
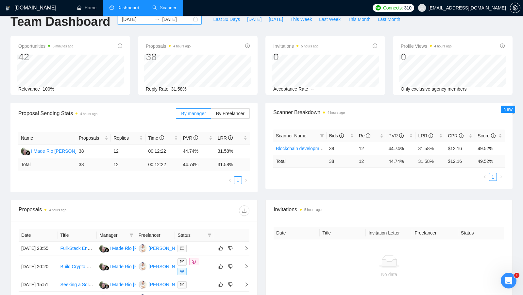
click at [192, 21] on div "[DATE] [DATE]" at bounding box center [160, 19] width 84 height 10
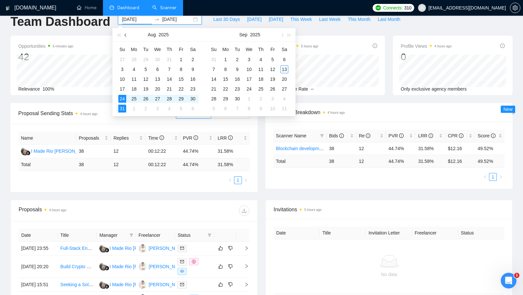
click at [126, 34] on span "button" at bounding box center [125, 34] width 3 height 3
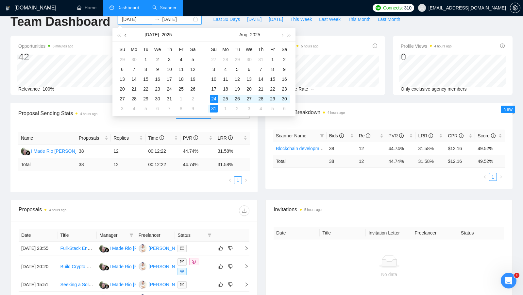
click at [126, 34] on span "button" at bounding box center [125, 34] width 3 height 3
type input "[DATE]"
click at [213, 91] on div "20" at bounding box center [214, 89] width 8 height 8
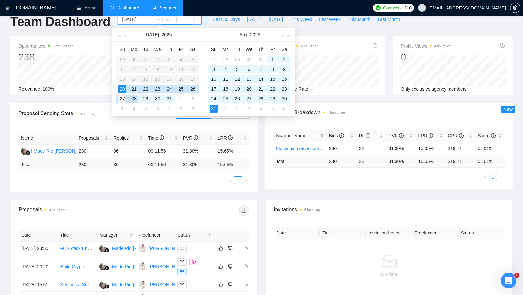
type input "[DATE]"
click at [122, 97] on div "27" at bounding box center [122, 99] width 8 height 8
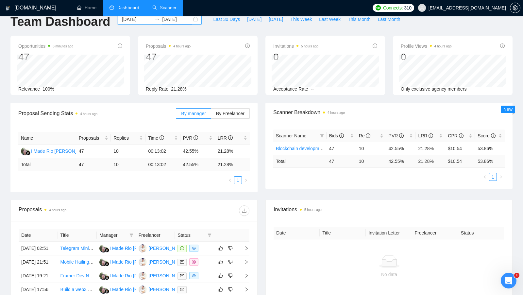
click at [193, 21] on div "[DATE] [DATE]" at bounding box center [160, 19] width 84 height 10
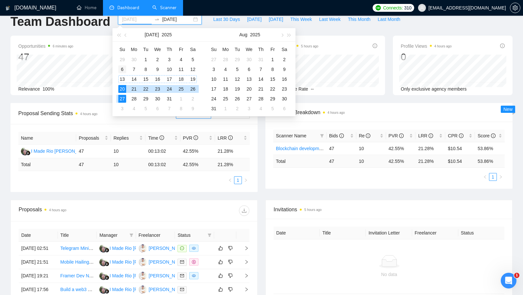
type input "[DATE]"
click at [123, 72] on div "6" at bounding box center [122, 69] width 8 height 8
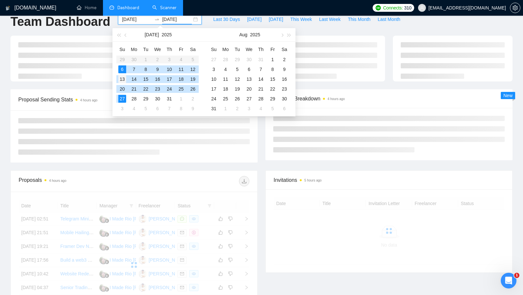
type input "[DATE]"
click at [123, 76] on div "13" at bounding box center [122, 79] width 8 height 8
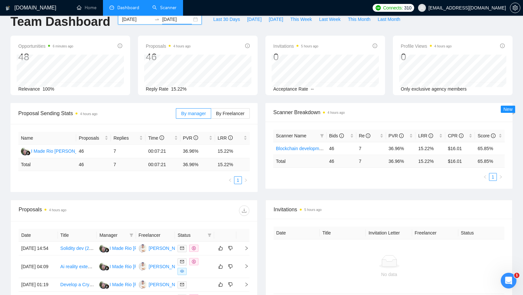
click at [190, 21] on div "[DATE] [DATE]" at bounding box center [160, 19] width 84 height 10
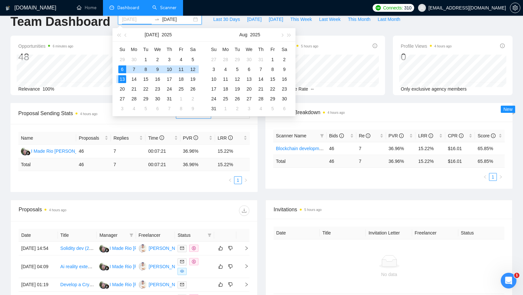
type input "[DATE]"
click at [124, 70] on div "6" at bounding box center [122, 69] width 8 height 8
type input "[DATE]"
click at [215, 107] on div "31" at bounding box center [214, 109] width 8 height 8
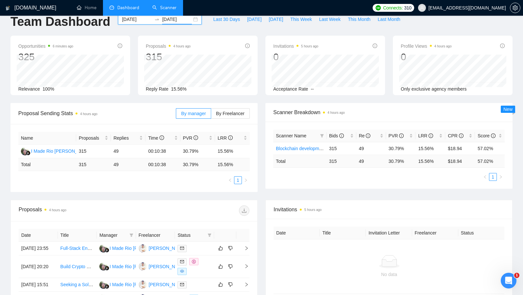
click at [190, 19] on div "[DATE] [DATE]" at bounding box center [160, 19] width 84 height 10
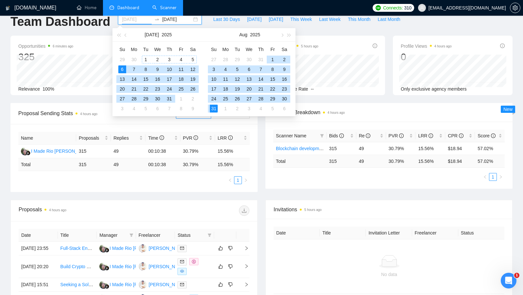
type input "[DATE]"
click at [148, 56] on div "1" at bounding box center [146, 60] width 8 height 8
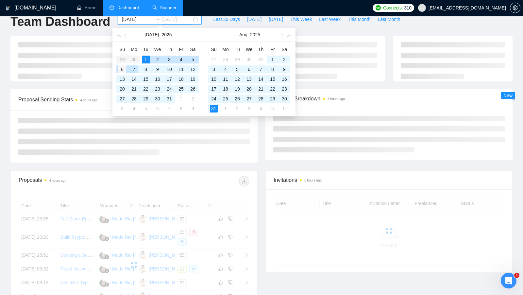
type input "[DATE]"
click at [120, 68] on div "6" at bounding box center [122, 69] width 8 height 8
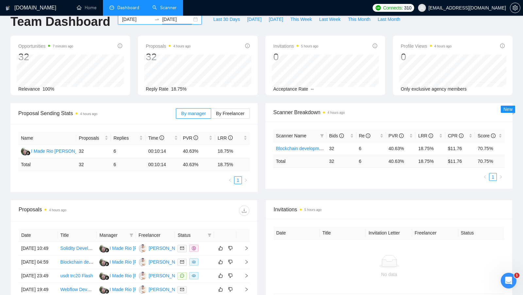
click at [192, 20] on div "[DATE] [DATE]" at bounding box center [160, 19] width 84 height 10
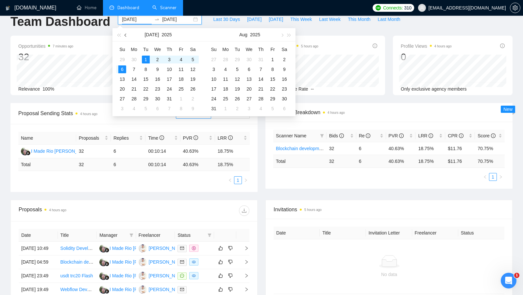
click at [124, 36] on button "button" at bounding box center [125, 34] width 7 height 13
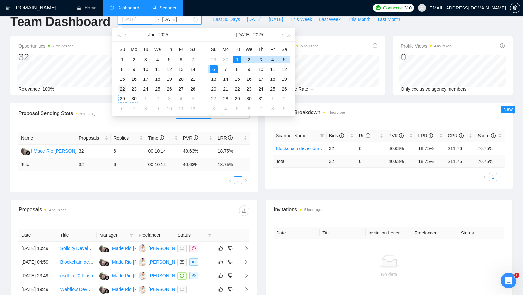
type input "[DATE]"
click at [124, 91] on div "22" at bounding box center [122, 89] width 8 height 8
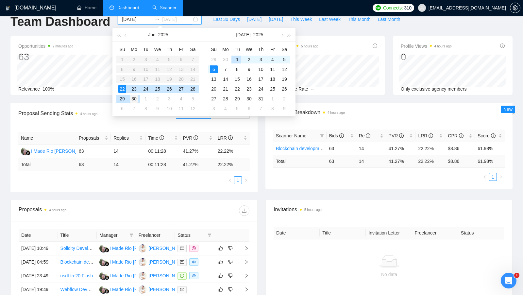
type input "[DATE]"
click at [136, 96] on div "30" at bounding box center [134, 99] width 8 height 8
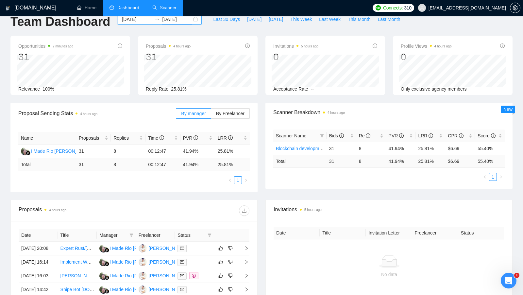
click at [190, 19] on div "[DATE] [DATE]" at bounding box center [160, 19] width 84 height 10
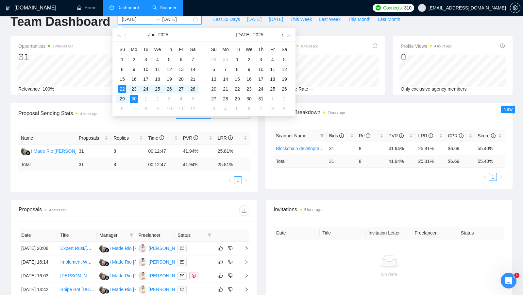
click at [281, 37] on button "button" at bounding box center [281, 34] width 7 height 13
type input "[DATE]"
click at [214, 107] on div "31" at bounding box center [214, 109] width 8 height 8
click at [126, 28] on button "button" at bounding box center [125, 34] width 7 height 13
click at [126, 29] on button "button" at bounding box center [125, 34] width 7 height 13
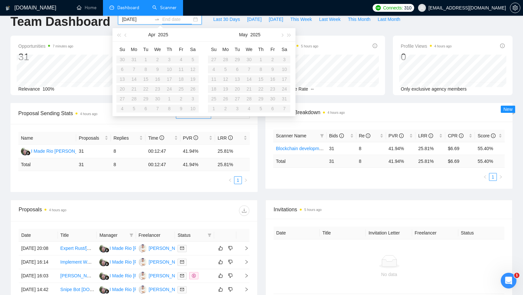
click at [142, 99] on table "Su Mo Tu We Th Fr Sa 30 31 1 2 3 4 5 6 7 8 9 10 11 12 13 14 15 16 17 18 19 20 2…" at bounding box center [157, 78] width 82 height 69
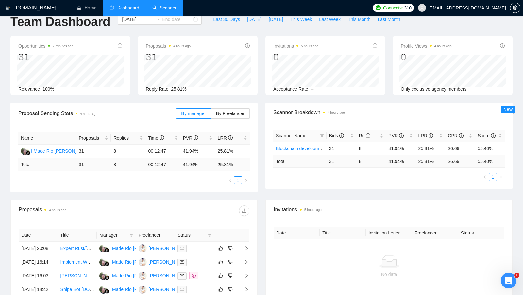
type input "[DATE]"
click at [139, 125] on div "Name Proposals Replies Time PVR LRR I Made [PERSON_NAME] 31 8 00:12:47 41.94% 2…" at bounding box center [133, 158] width 247 height 68
click at [192, 18] on div "[DATE] [DATE]" at bounding box center [160, 19] width 84 height 10
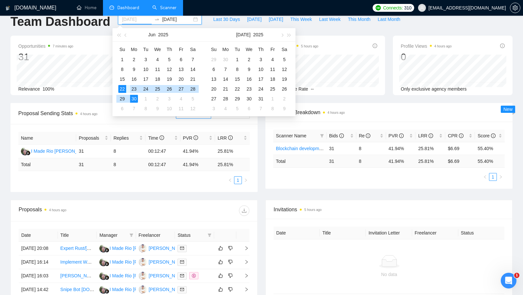
type input "[DATE]"
click at [124, 90] on div "22" at bounding box center [122, 89] width 8 height 8
click at [281, 35] on span "button" at bounding box center [281, 34] width 3 height 3
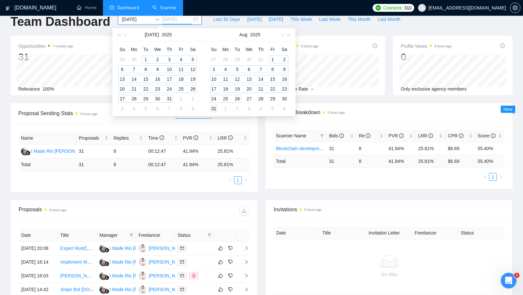
type input "[DATE]"
click at [211, 107] on div "31" at bounding box center [214, 109] width 8 height 8
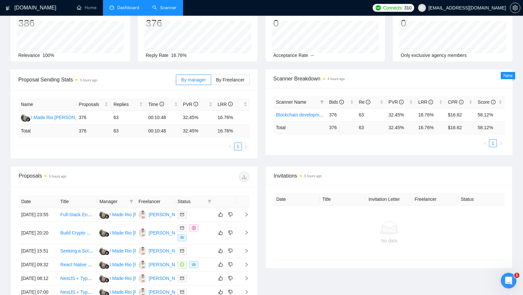
scroll to position [46, 0]
click at [261, 141] on div "Proposal Sending Stats 5 hours ago By manager By Freelancer Name Proposals Repl…" at bounding box center [134, 113] width 255 height 89
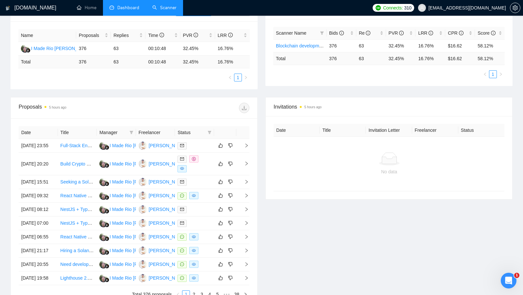
scroll to position [0, 0]
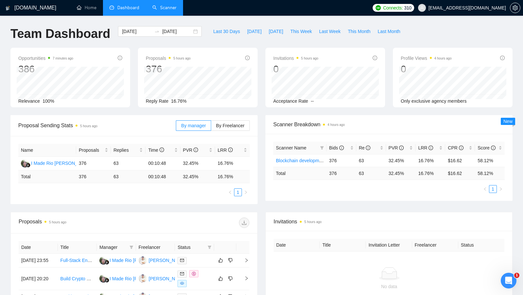
click at [173, 10] on link "Scanner" at bounding box center [164, 8] width 24 height 6
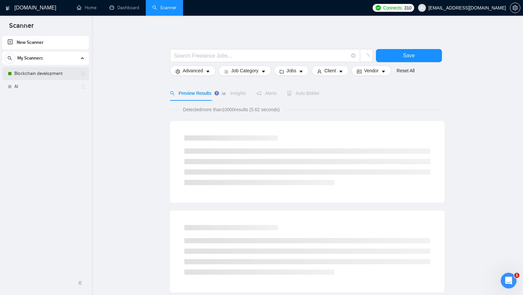
click at [42, 74] on link "Blockchain development" at bounding box center [45, 73] width 62 height 13
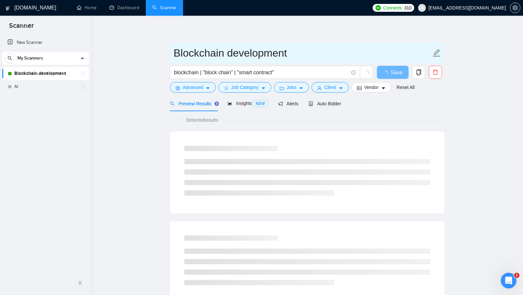
click at [270, 56] on input "Blockchain development" at bounding box center [302, 53] width 257 height 16
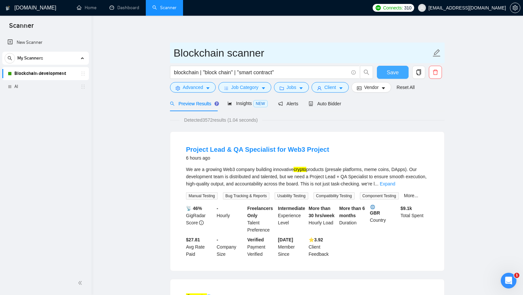
type input "Blockchain scanner"
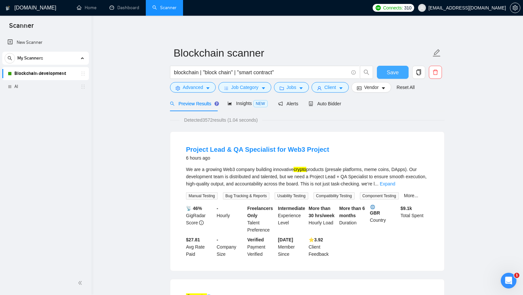
click at [396, 72] on span "Save" at bounding box center [393, 72] width 12 height 8
